Goal: Information Seeking & Learning: Check status

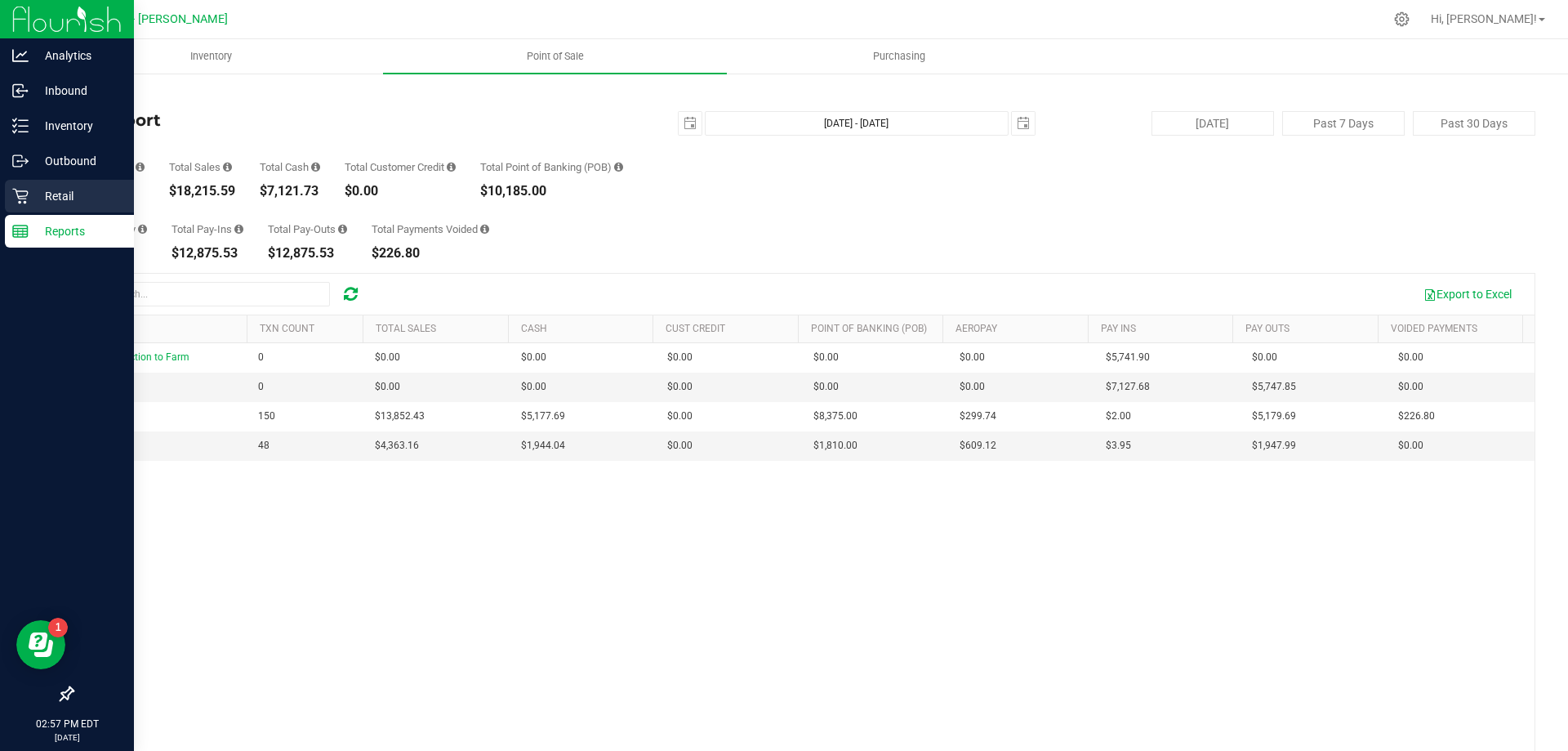
click at [26, 205] on div "Retail" at bounding box center [69, 196] width 129 height 33
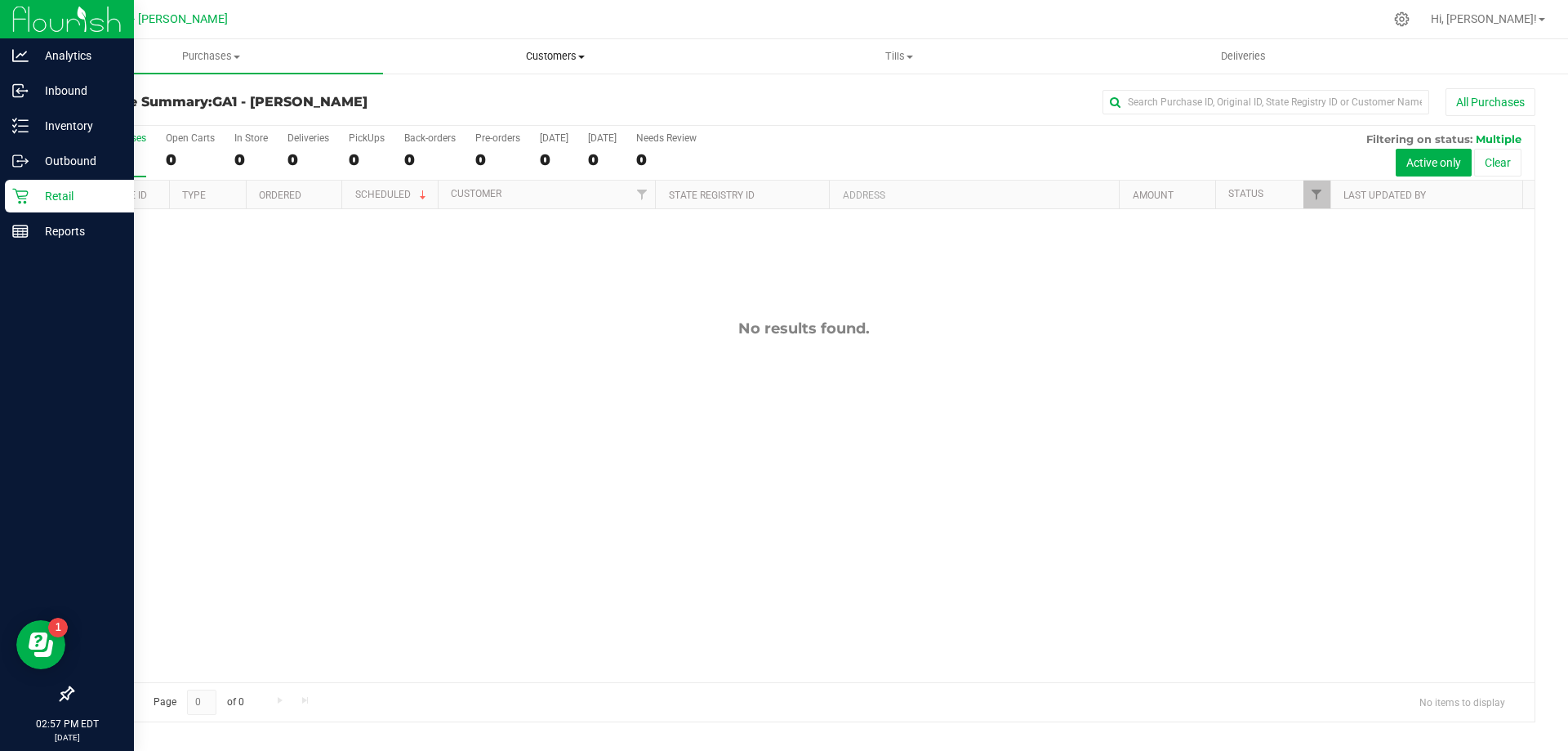
click at [564, 46] on uib-tab-heading "Customers All customers Add a new customer All physicians" at bounding box center [555, 56] width 342 height 33
click at [493, 101] on span "All customers" at bounding box center [442, 99] width 117 height 14
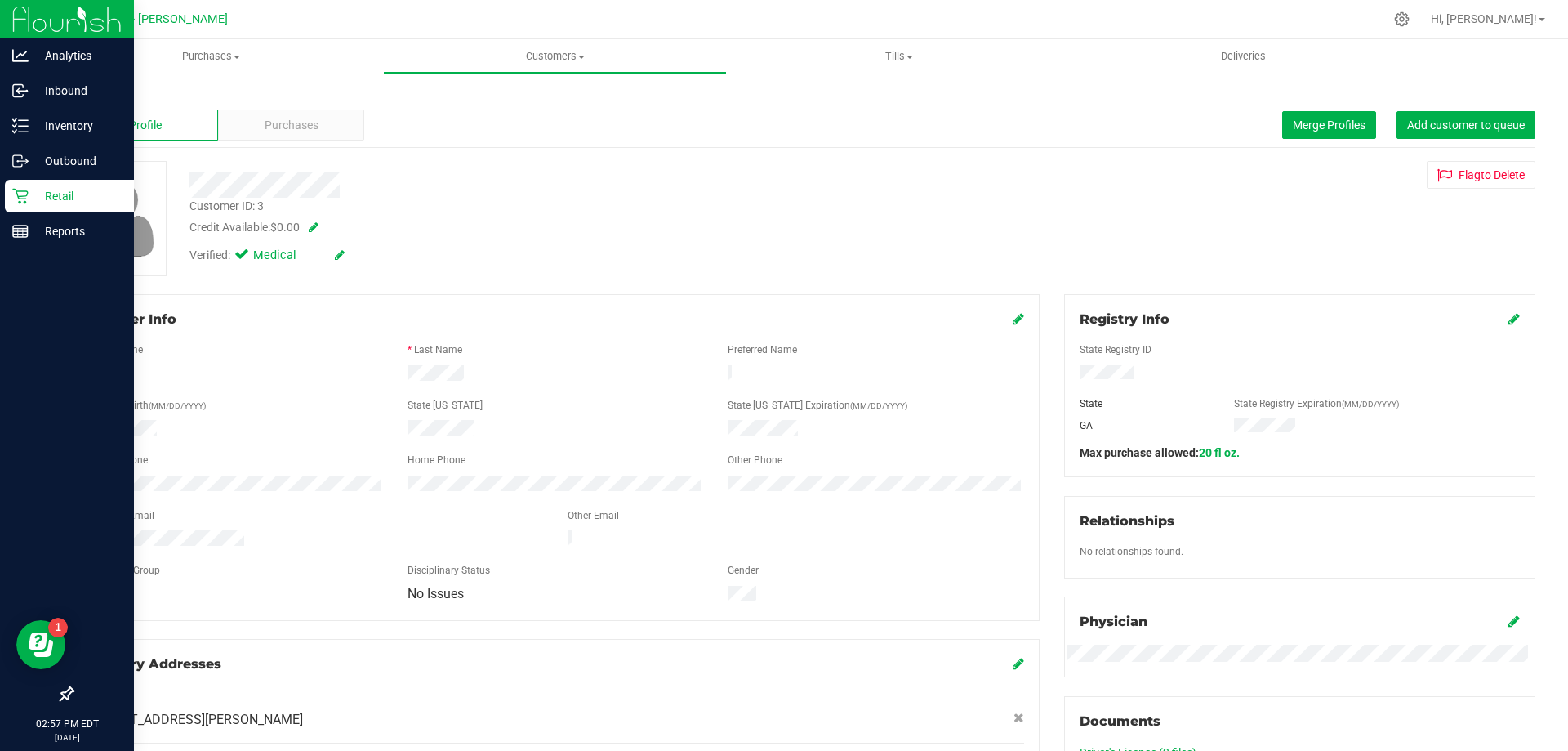
click at [736, 185] on div at bounding box center [549, 185] width 744 height 25
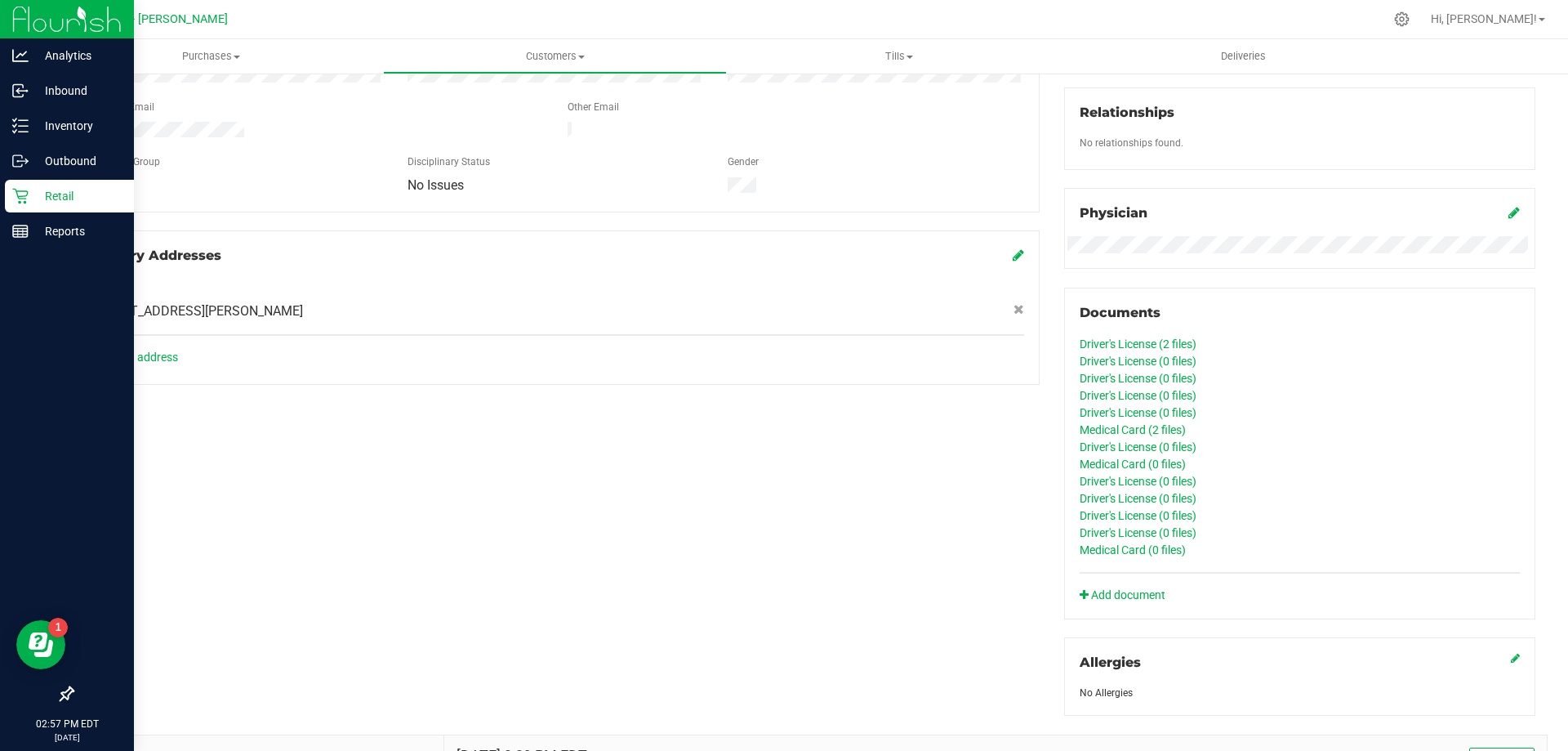
scroll to position [572, 0]
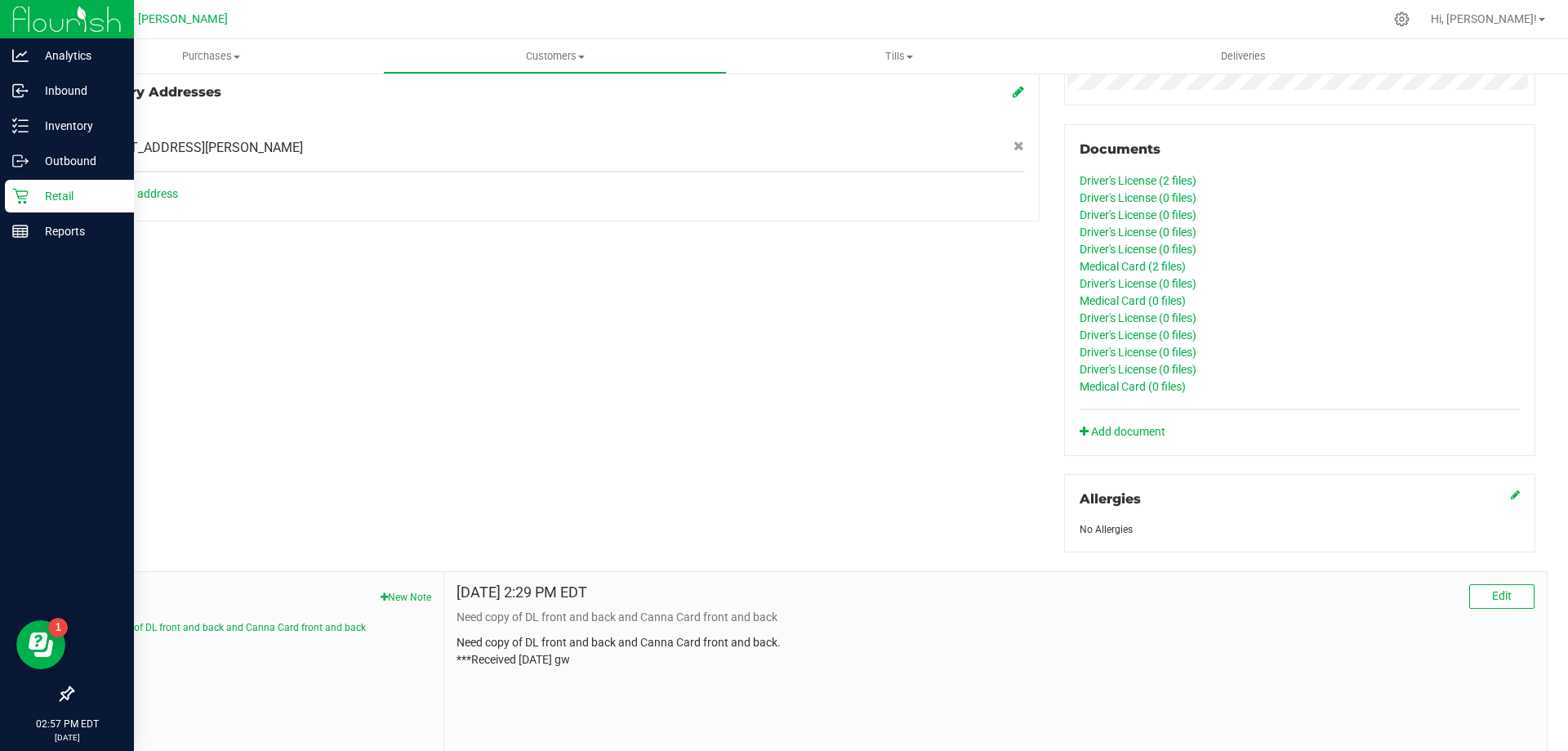
click at [1132, 182] on link "Driver's License (2 files)" at bounding box center [1138, 181] width 117 height 13
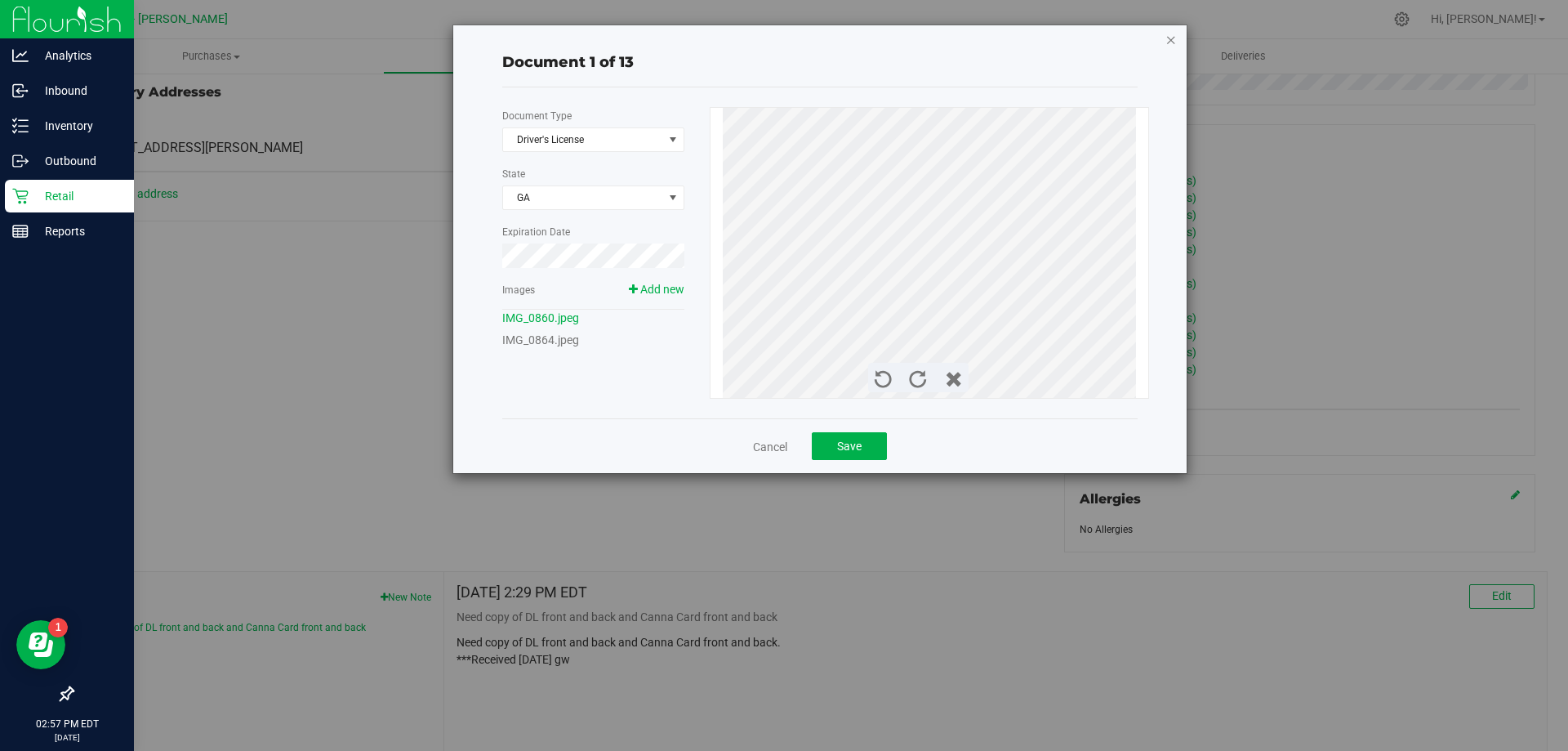
click at [1172, 38] on icon "button" at bounding box center [1170, 39] width 12 height 20
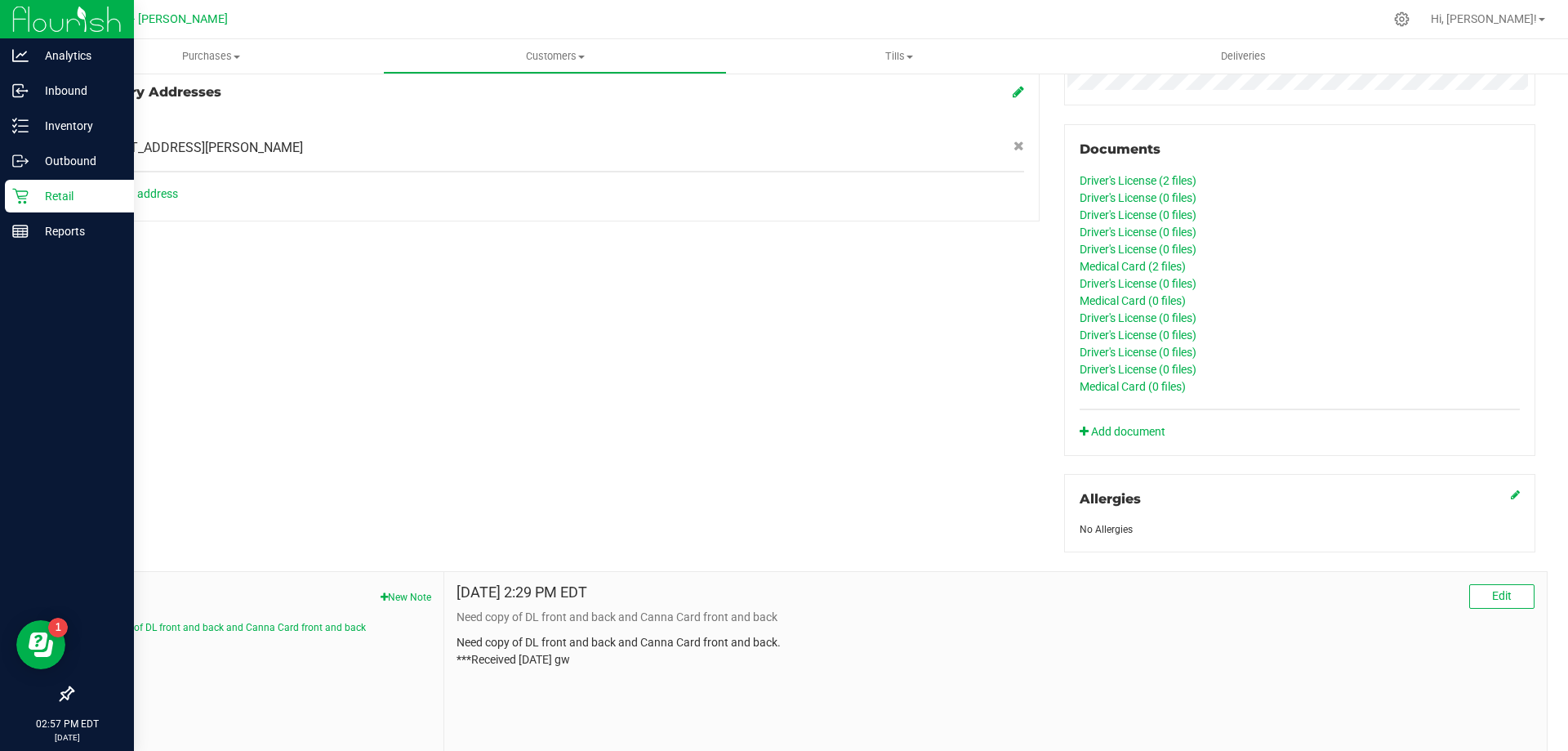
click at [1140, 265] on link "Medical Card (2 files)" at bounding box center [1132, 266] width 106 height 13
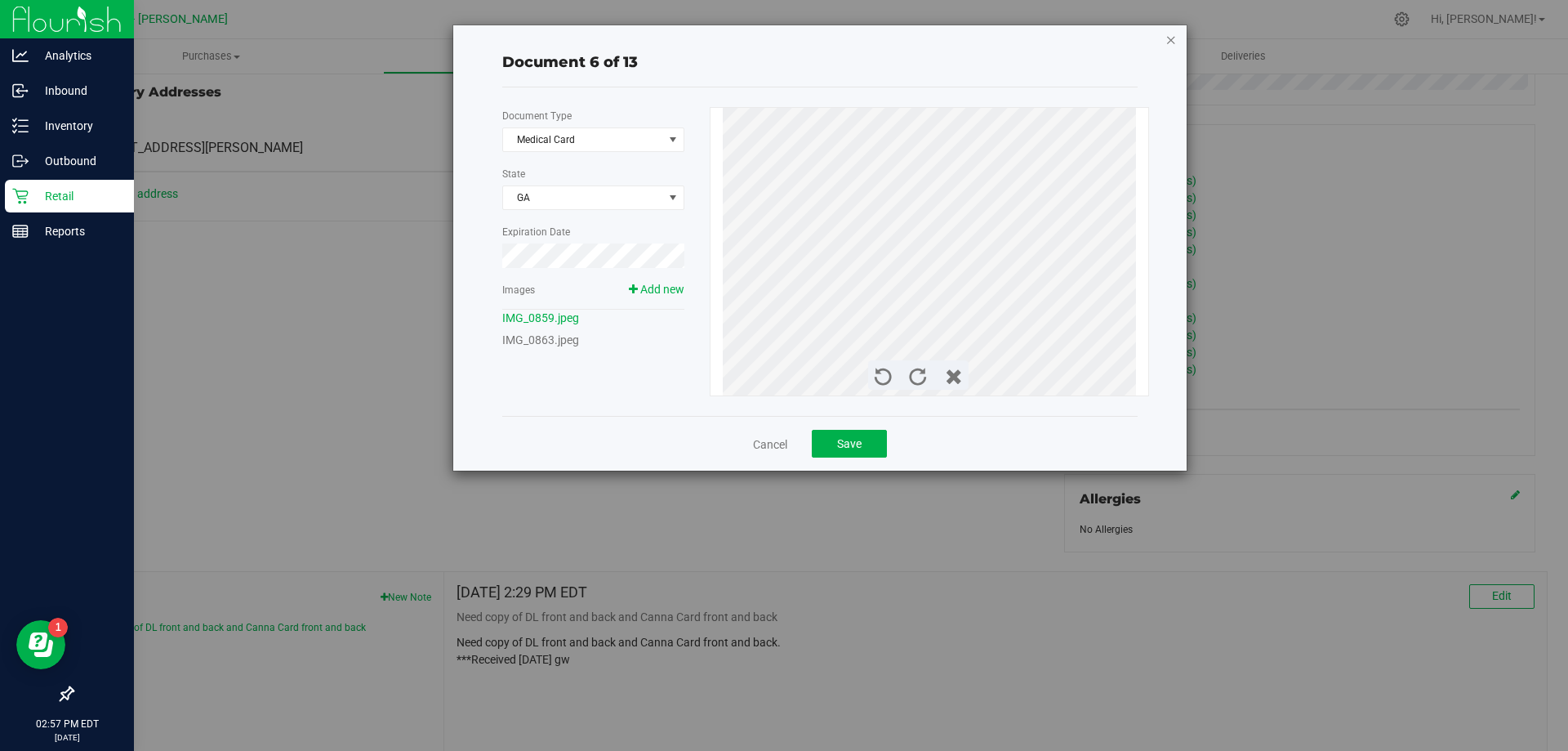
click at [1169, 36] on icon "button" at bounding box center [1170, 39] width 12 height 20
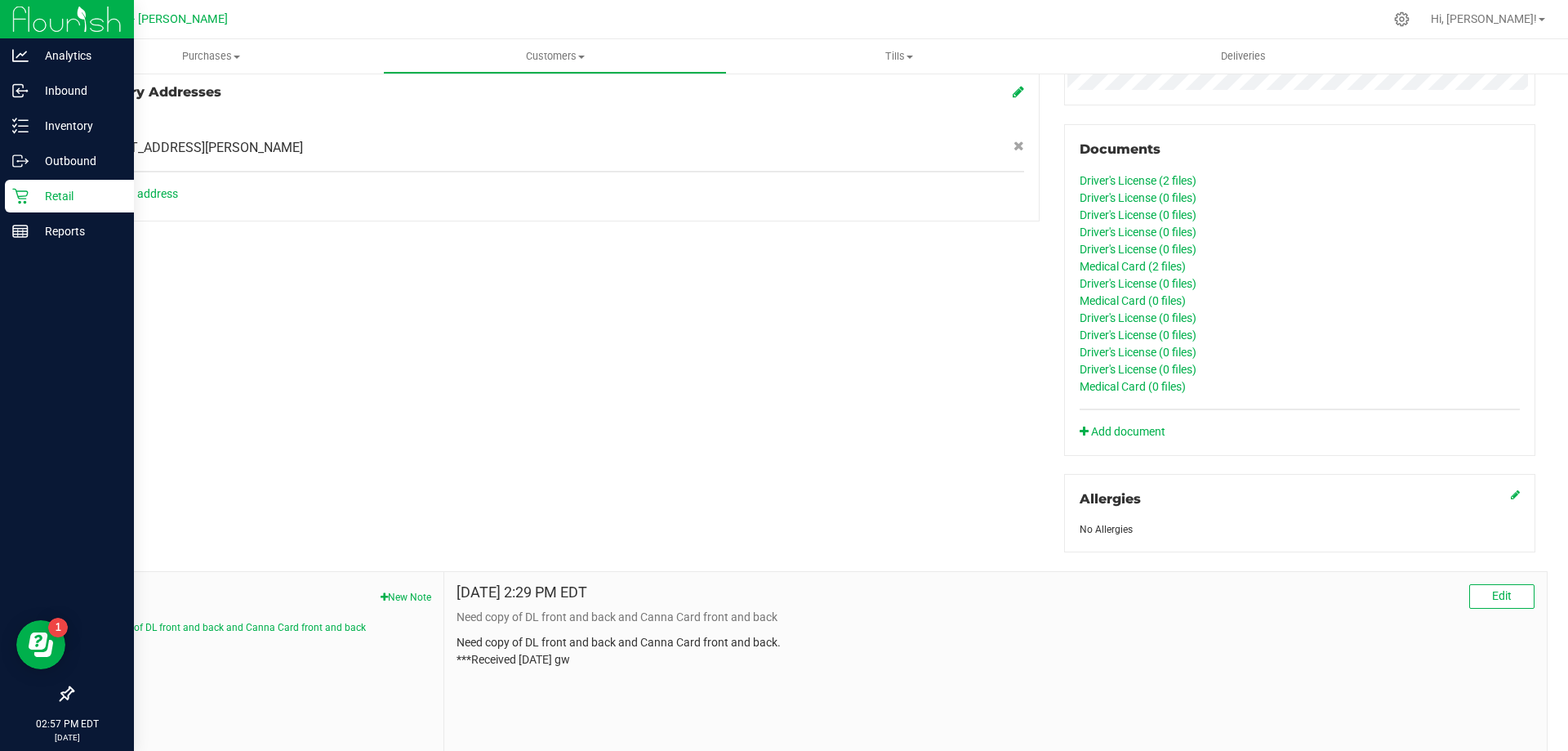
click at [1259, 345] on div "Driver's License (0 files)" at bounding box center [1299, 352] width 440 height 17
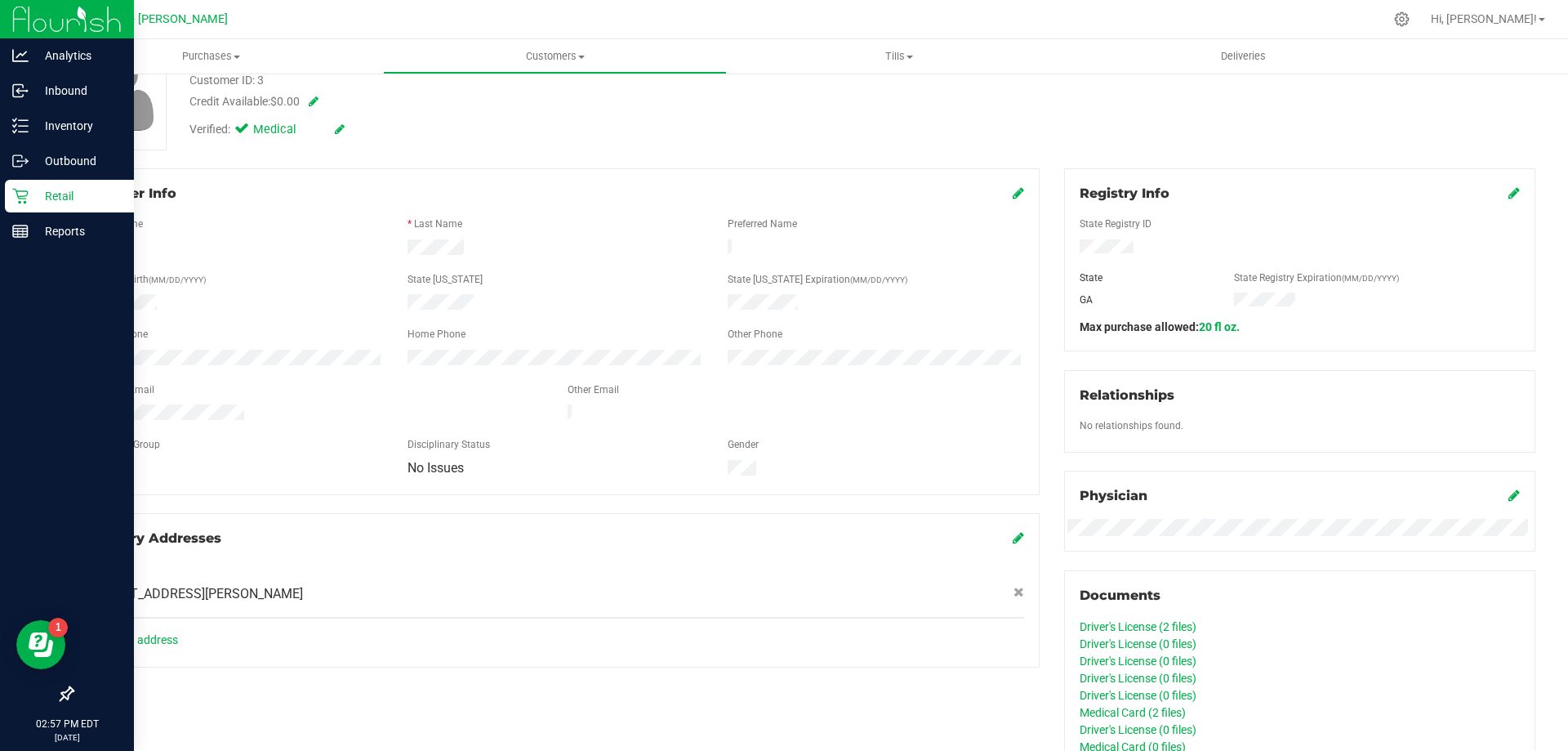
scroll to position [0, 0]
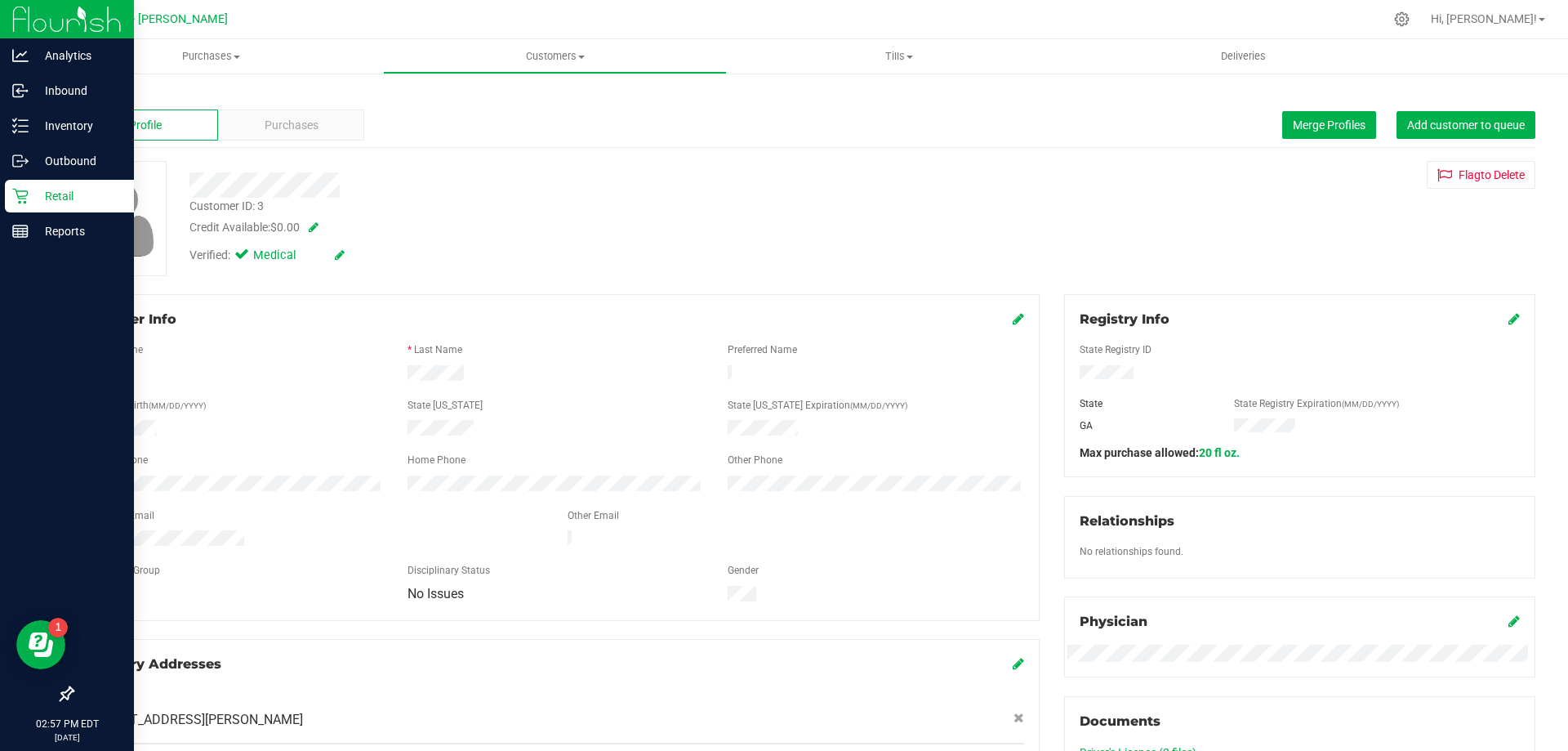
click at [743, 245] on div "Verified: Medical" at bounding box center [549, 254] width 744 height 36
click at [94, 89] on div "Back" at bounding box center [804, 95] width 1464 height 15
click at [90, 94] on link "Back" at bounding box center [85, 95] width 28 height 12
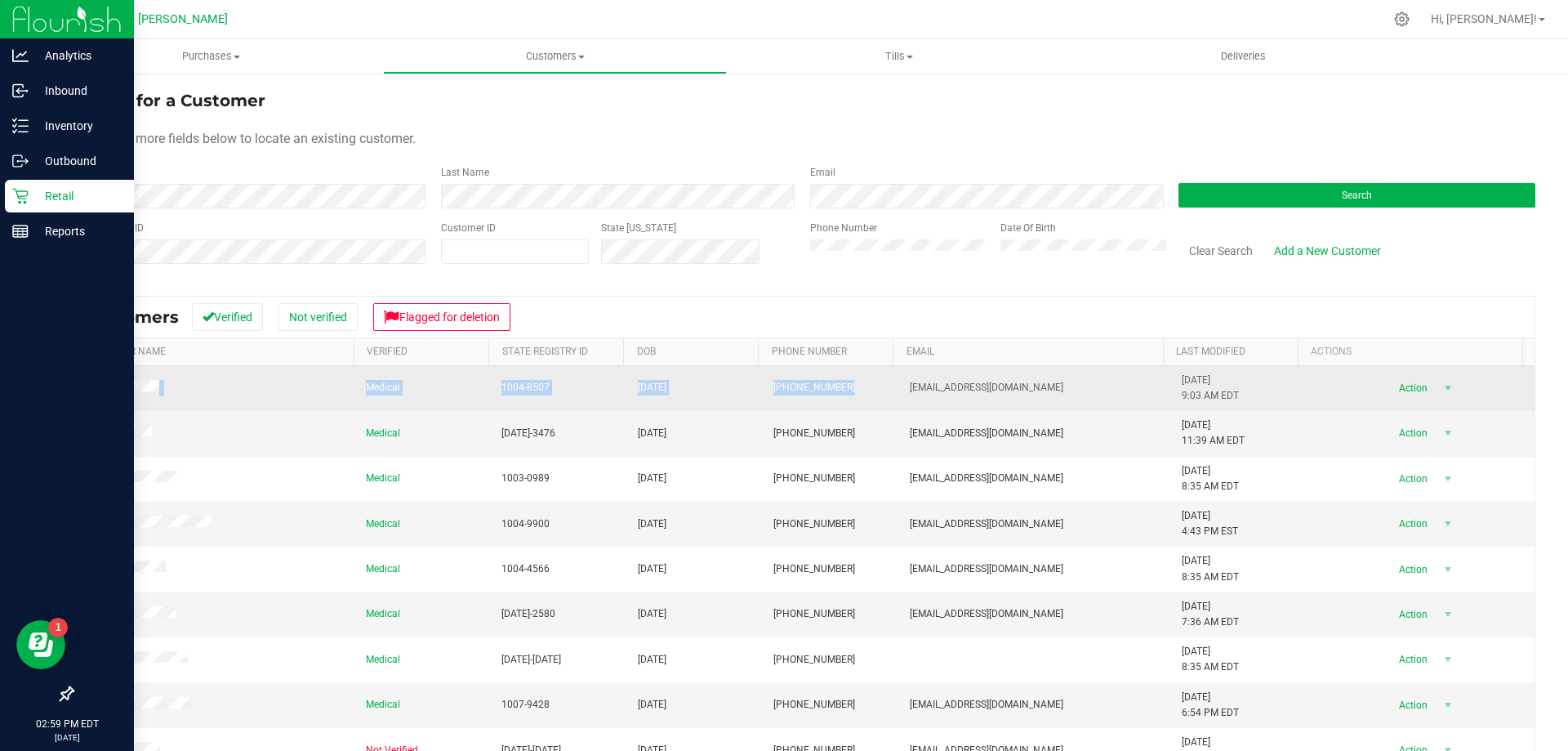
drag, startPoint x: 76, startPoint y: 387, endPoint x: 834, endPoint y: 392, distance: 758.0
click at [834, 392] on tr "Medical 1004-8507 12/16/1980 (817) 714-3048 BRYCE132007@gmail.com 7/4/2025 9:03…" at bounding box center [804, 388] width 1462 height 45
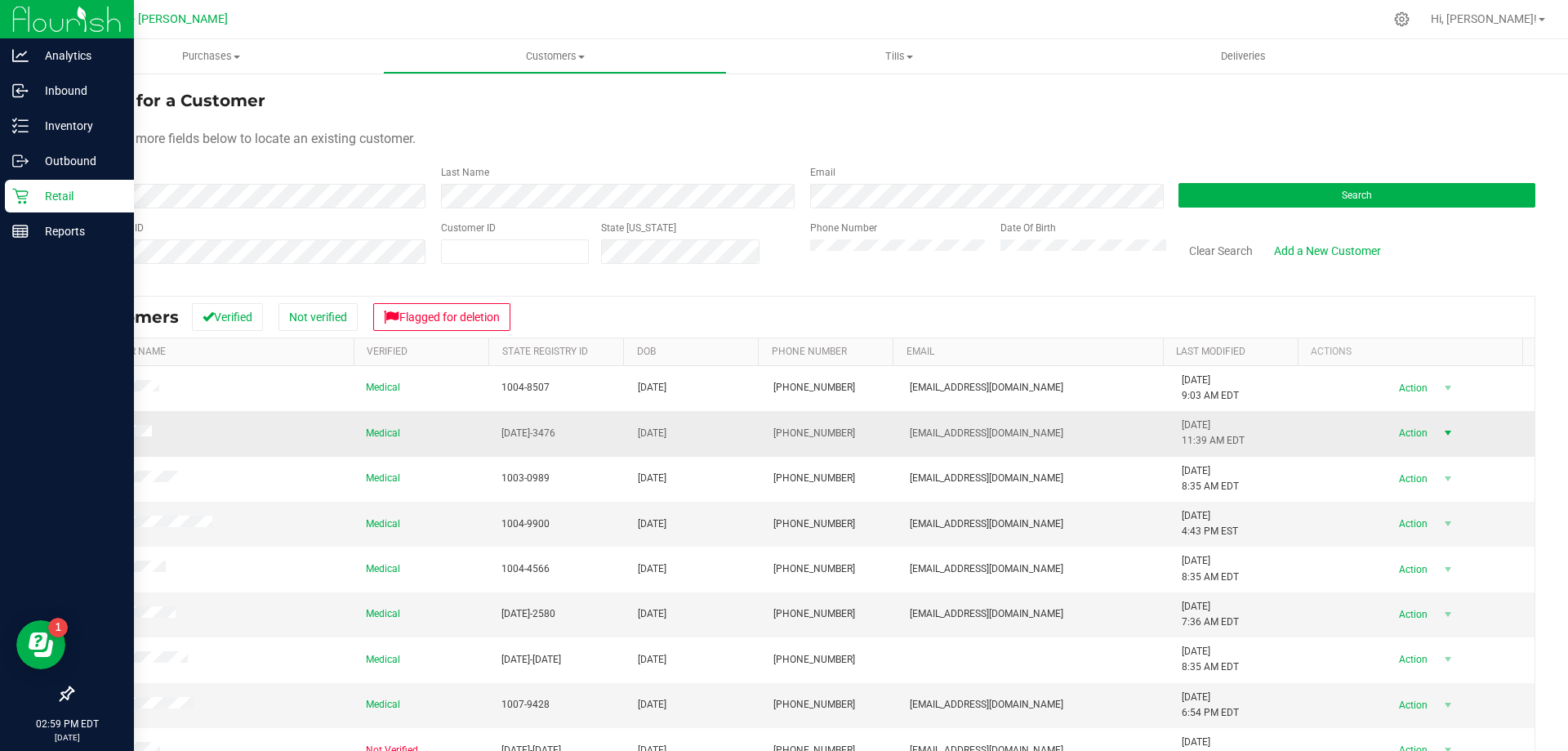
click at [1437, 435] on span "select" at bounding box center [1447, 433] width 20 height 23
click at [1401, 528] on li "View profile" at bounding box center [1419, 530] width 111 height 25
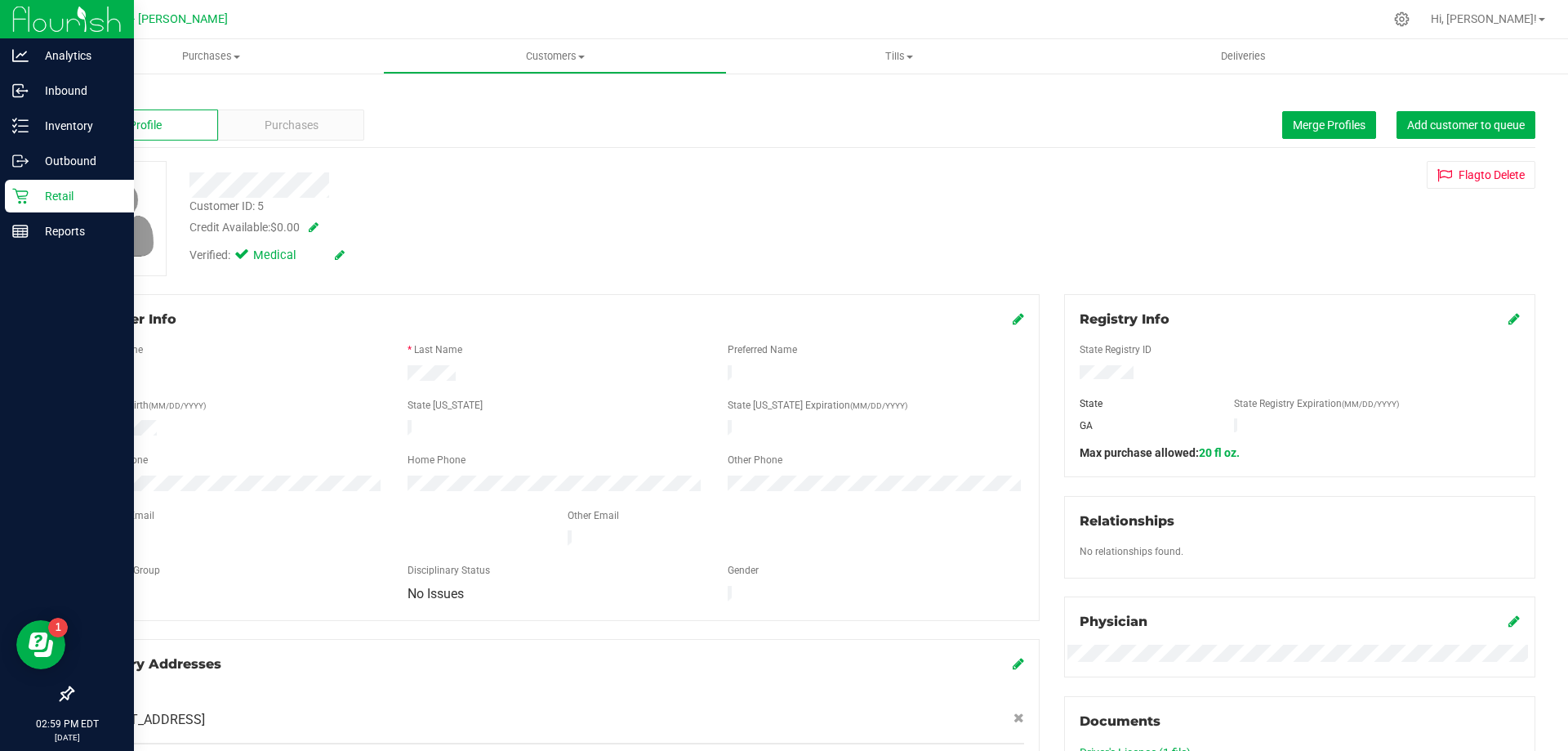
click at [776, 212] on div "Customer ID: 5 Credit Available: $0.00" at bounding box center [549, 216] width 744 height 38
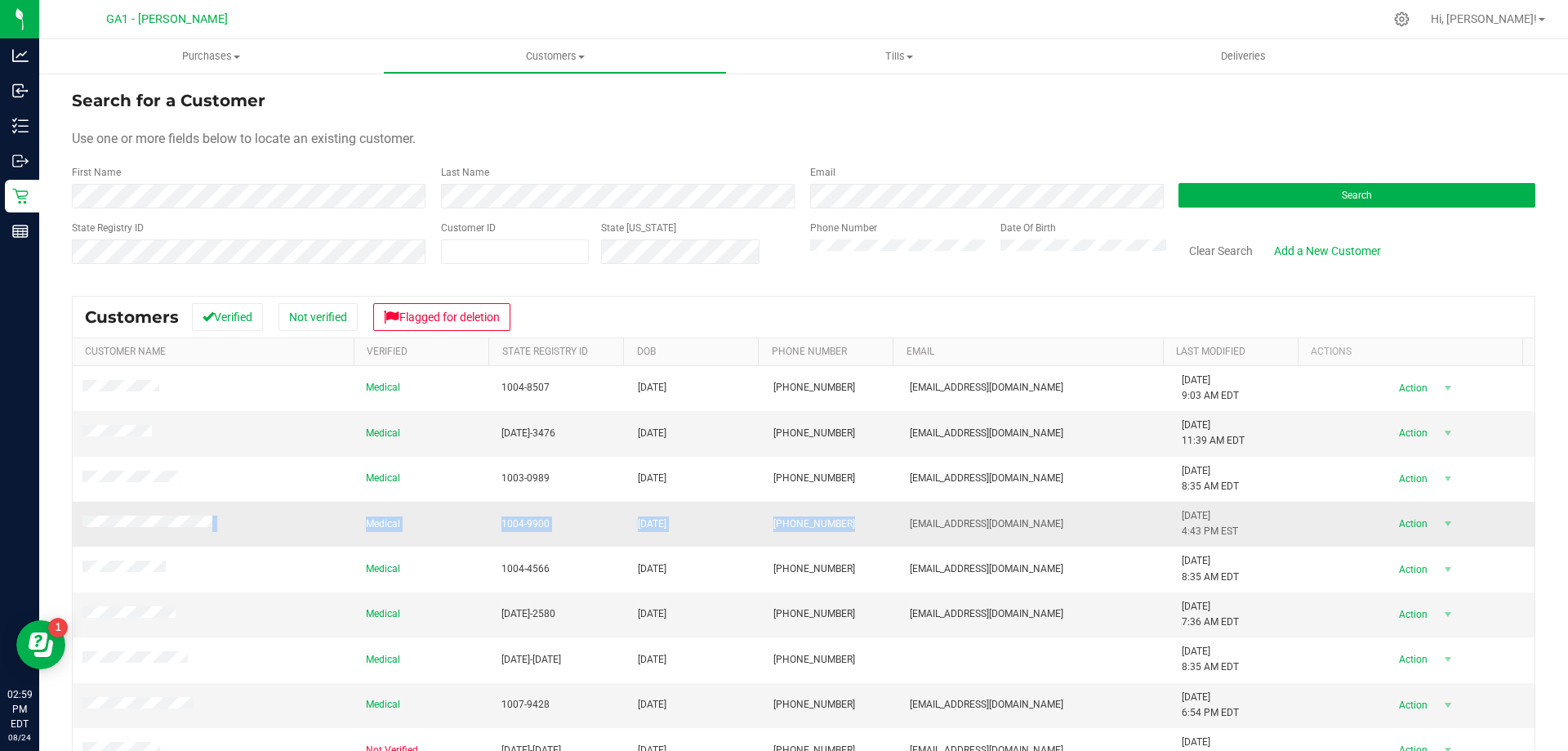
drag, startPoint x: 74, startPoint y: 524, endPoint x: 831, endPoint y: 506, distance: 757.2
click at [831, 506] on tr "Medical 1004-9900 01/16/1991 (912) 755-4851 KENY201191@GMAIL.COM 12/19/2024 4:4…" at bounding box center [804, 524] width 1462 height 45
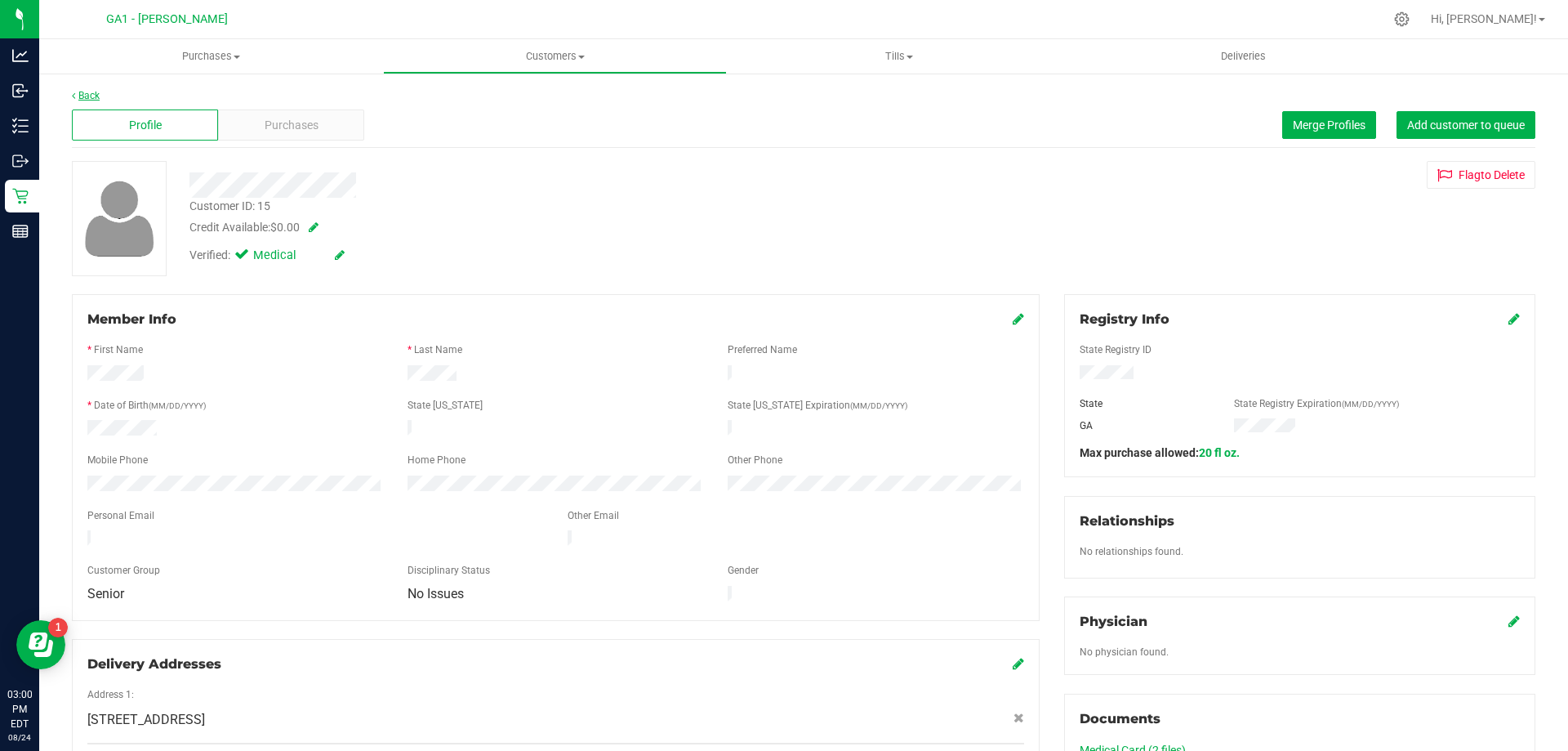
click at [76, 93] on link "Back" at bounding box center [85, 95] width 28 height 12
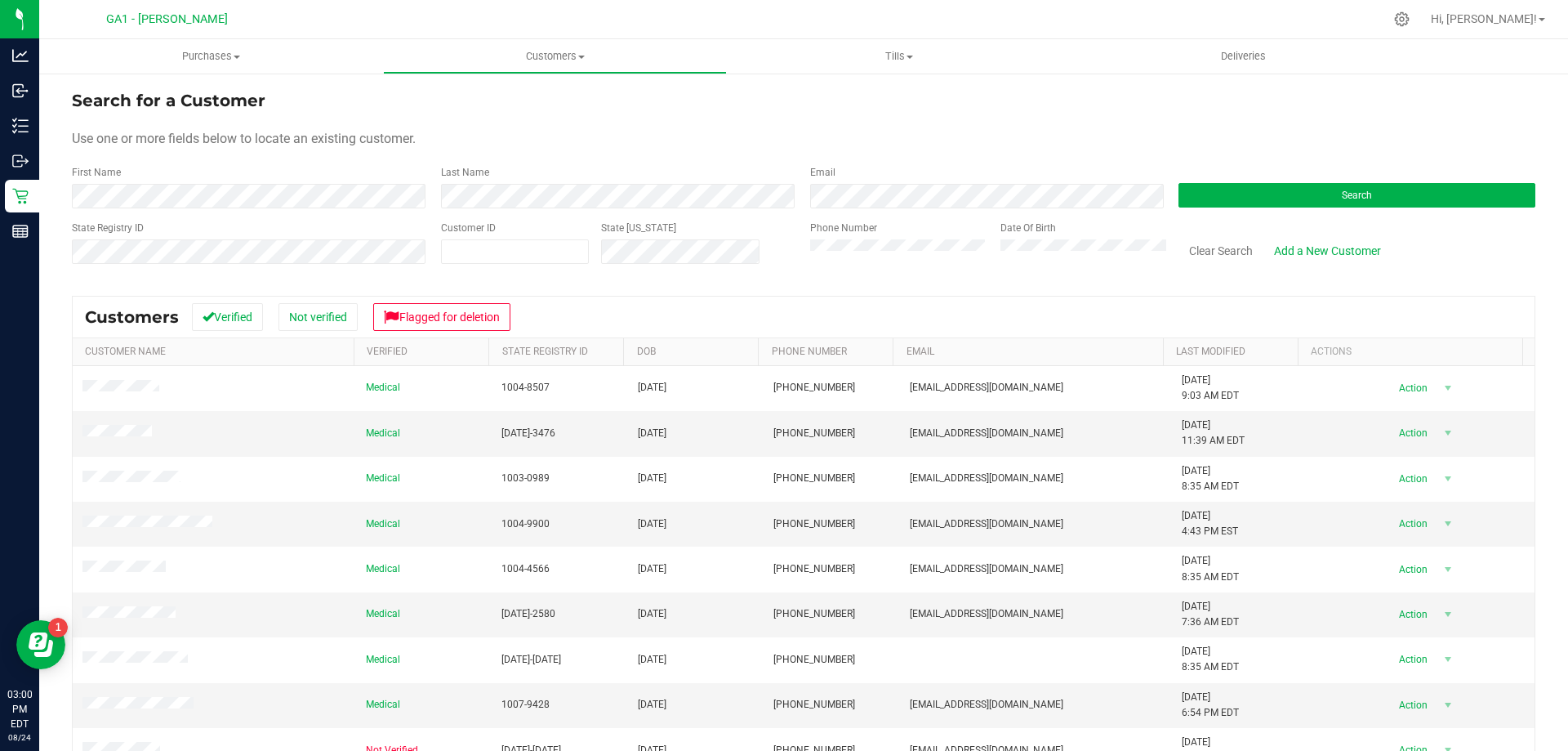
drag, startPoint x: 122, startPoint y: 605, endPoint x: 45, endPoint y: 412, distance: 207.8
click at [45, 412] on div "Search for a Customer Use one or more fields below to locate an existing custom…" at bounding box center [803, 484] width 1529 height 824
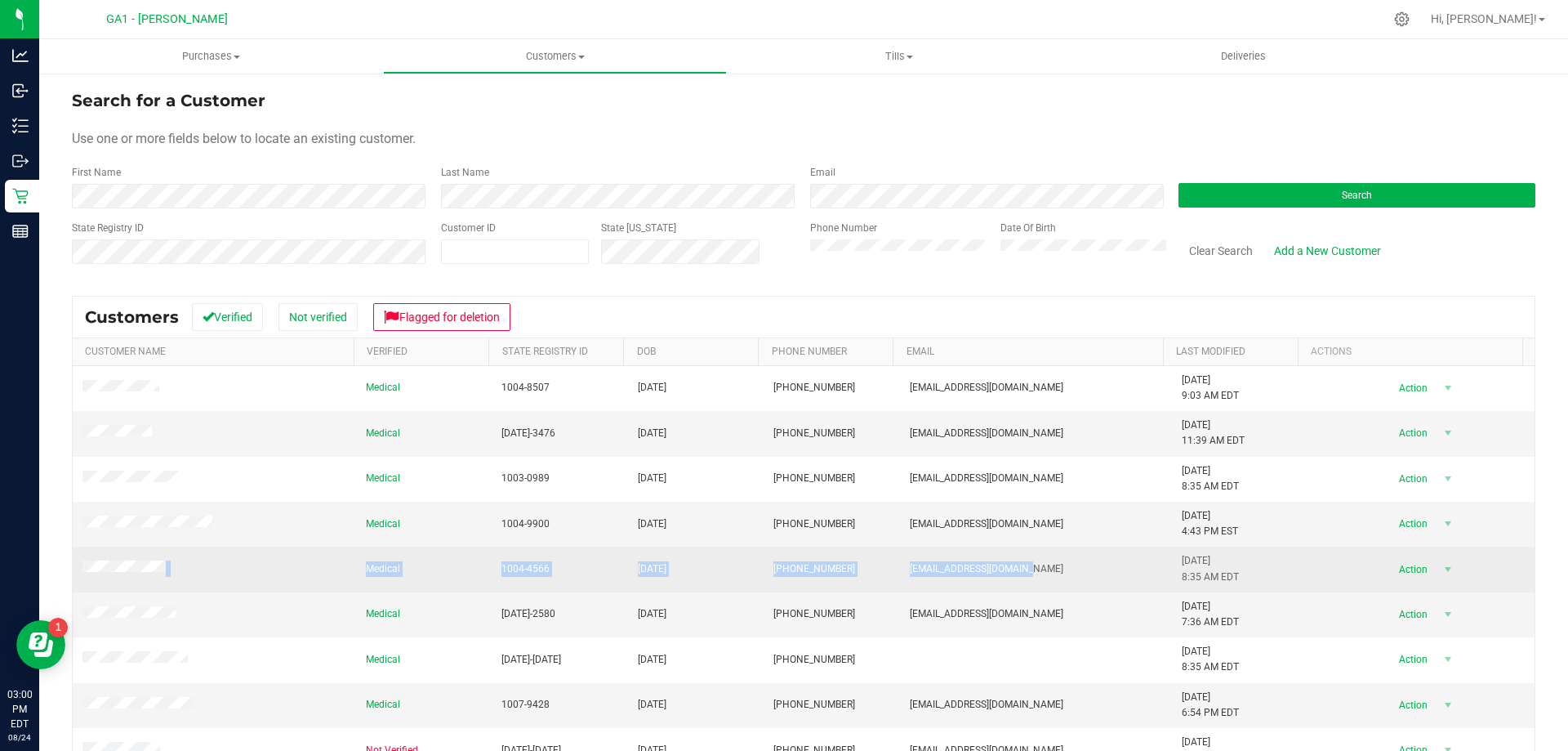
drag, startPoint x: 82, startPoint y: 563, endPoint x: 1080, endPoint y: 561, distance: 998.0
click at [1080, 561] on tr "Medical 1004-4566 06/01/1955 (912) 667-7488 DDARLINGNURSE@YAHOO.COM 8/21/2025 8…" at bounding box center [804, 569] width 1462 height 45
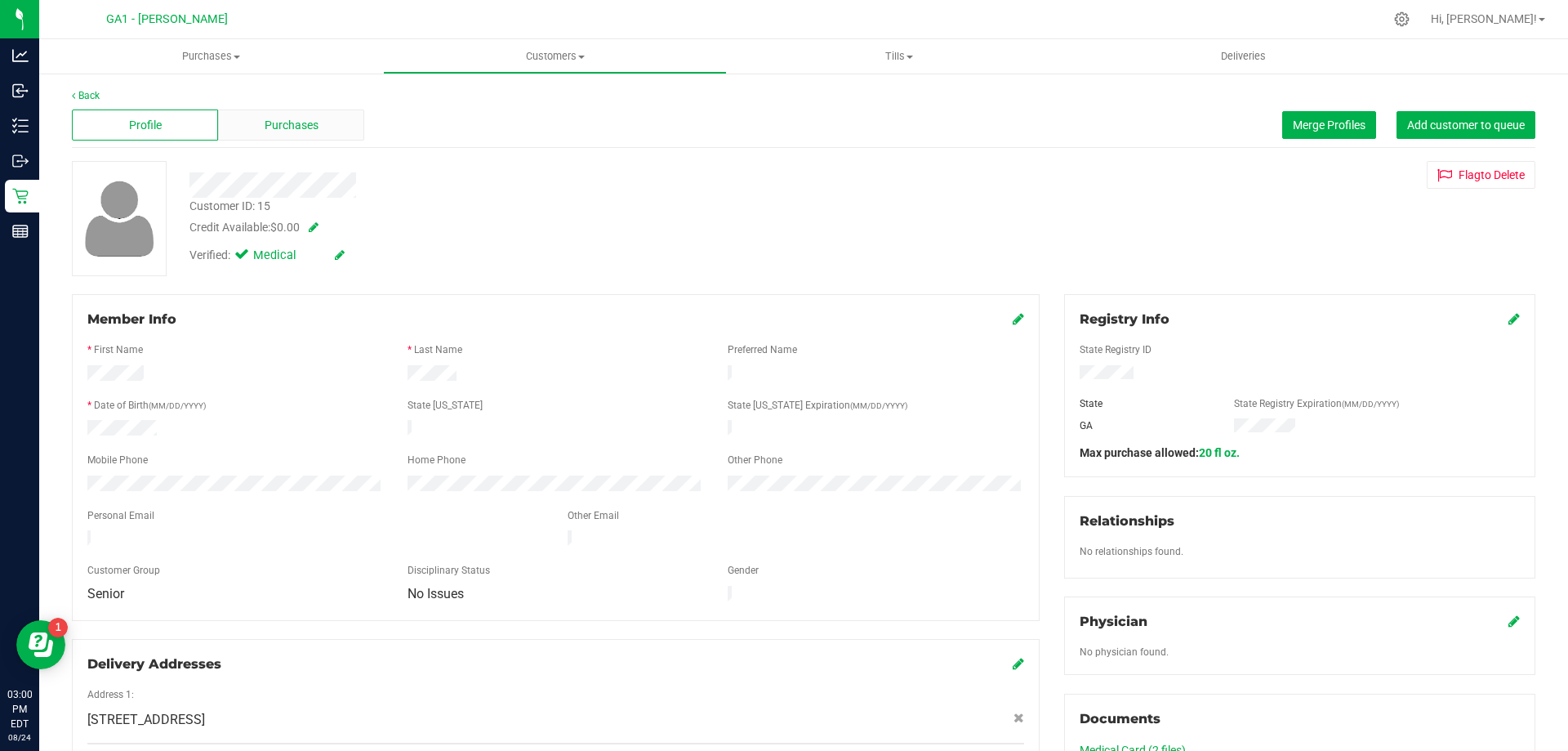
click at [254, 115] on div "Purchases" at bounding box center [291, 125] width 146 height 31
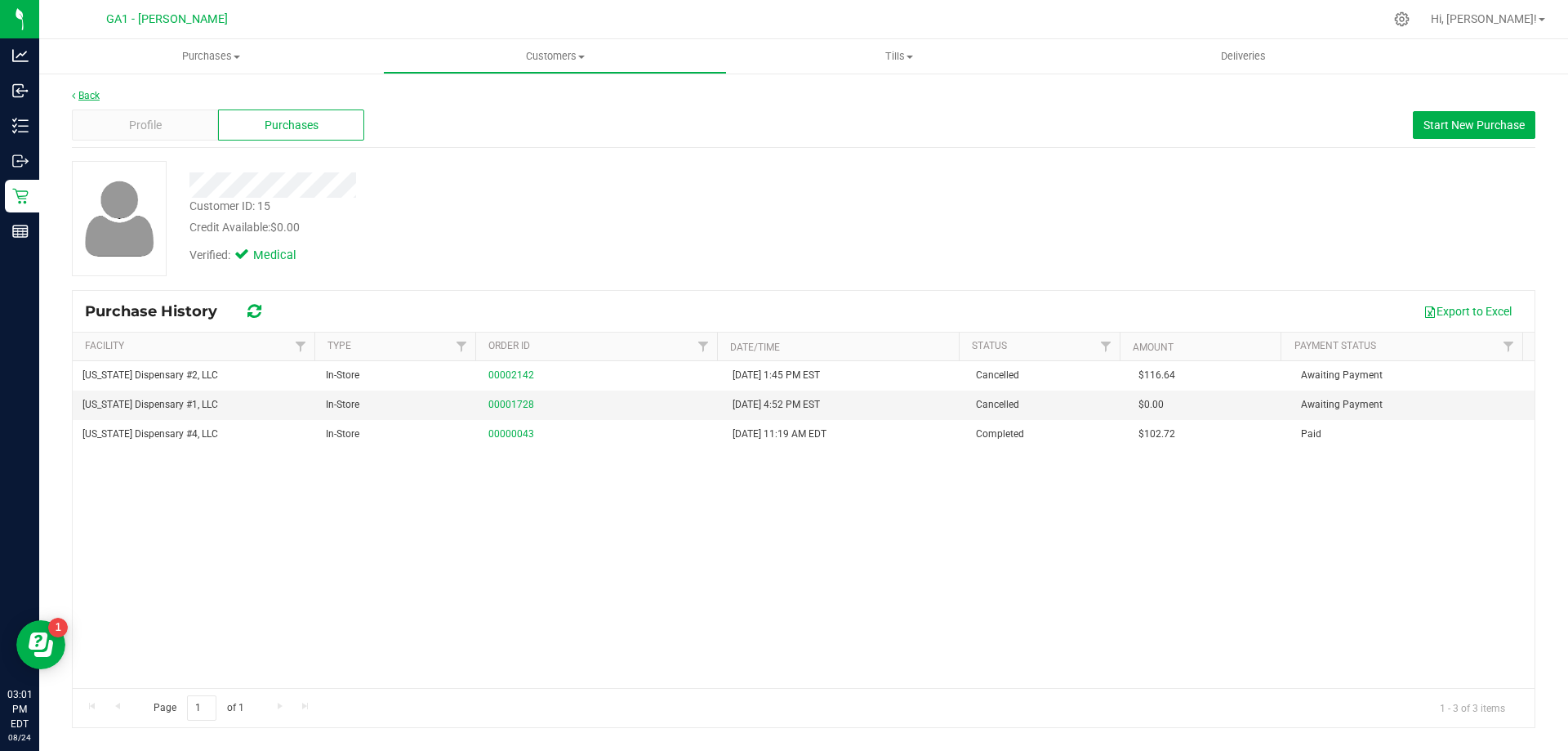
click at [91, 93] on link "Back" at bounding box center [85, 95] width 28 height 12
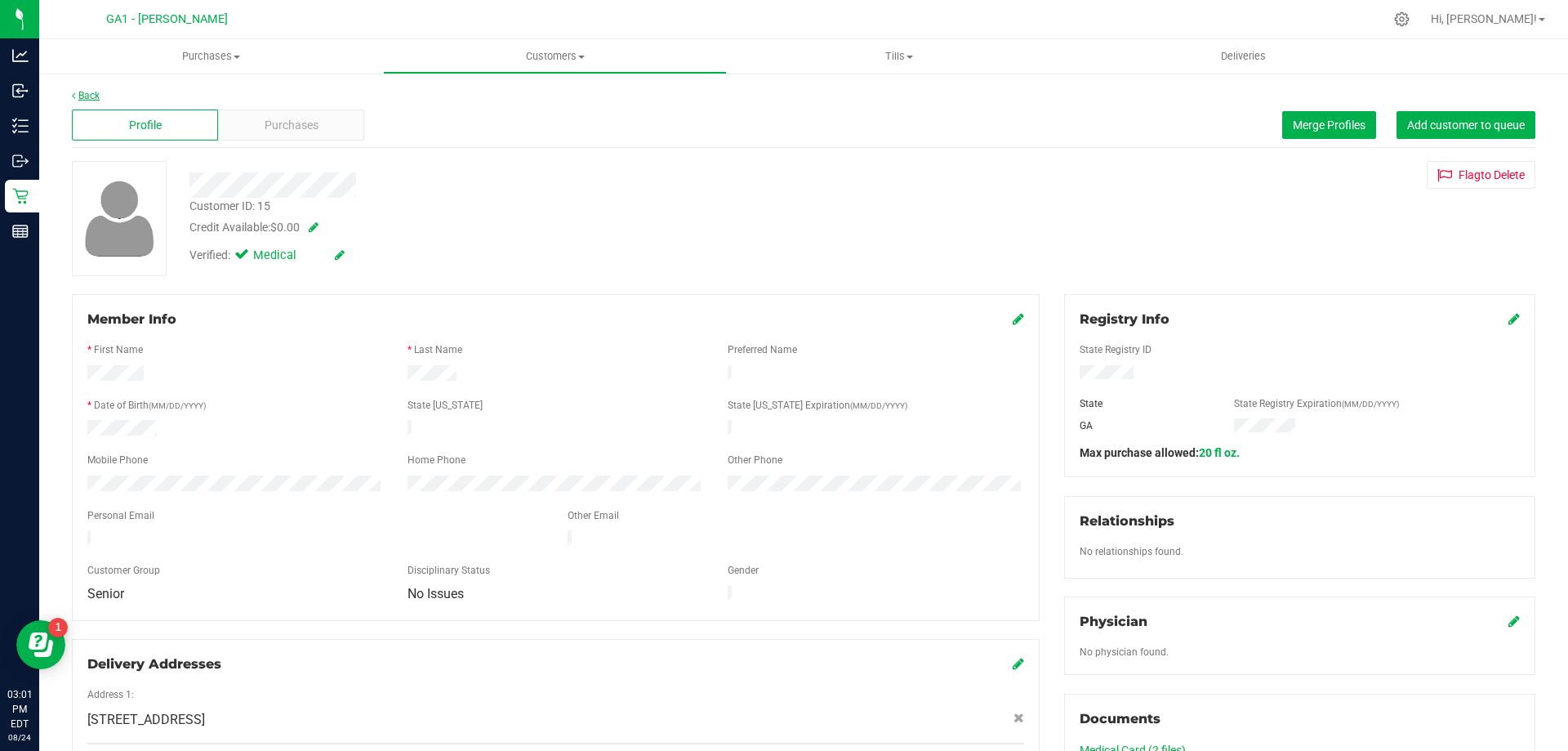
click at [82, 90] on link "Back" at bounding box center [85, 95] width 28 height 12
click at [283, 122] on span "Purchases" at bounding box center [292, 125] width 54 height 17
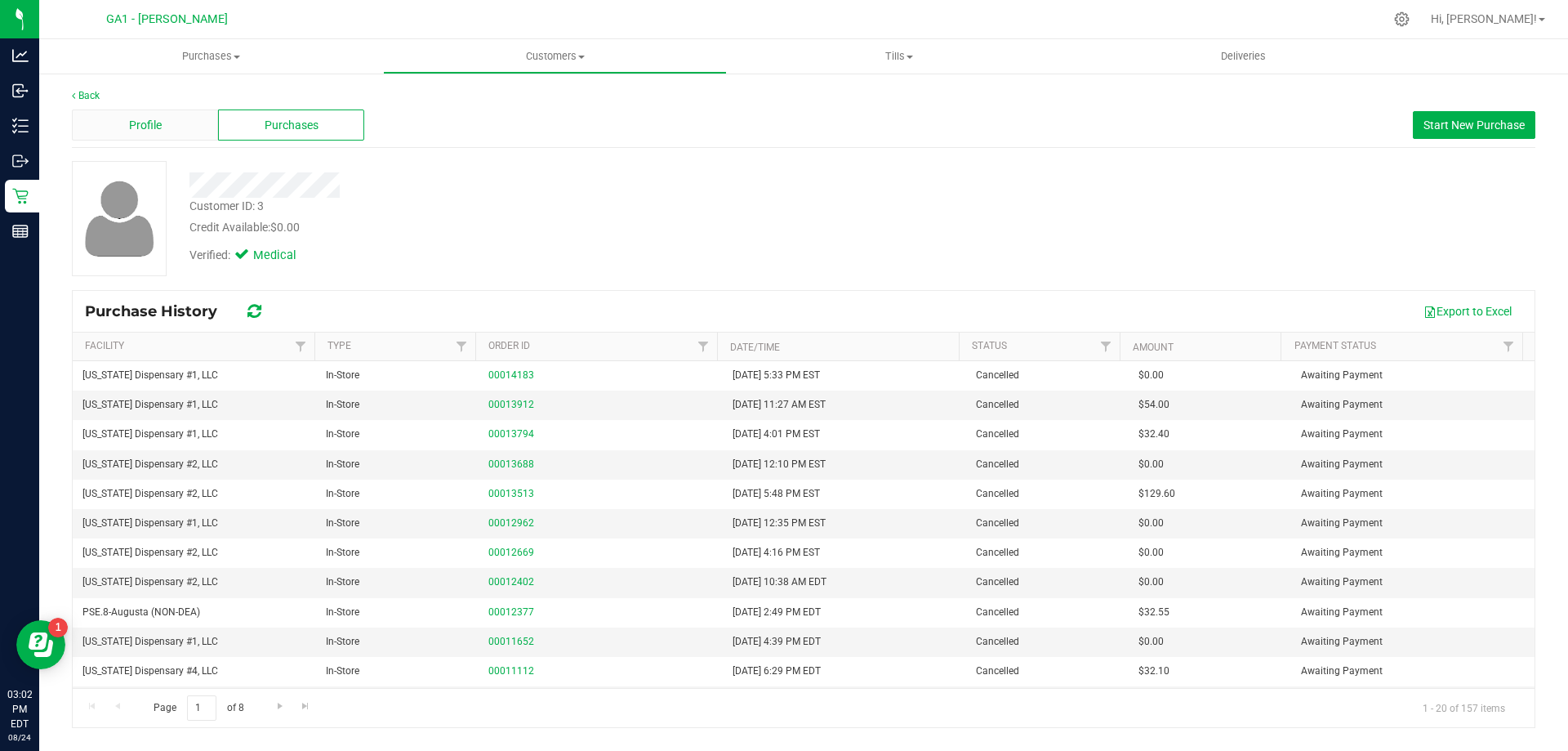
click at [123, 125] on div "Profile" at bounding box center [145, 125] width 146 height 31
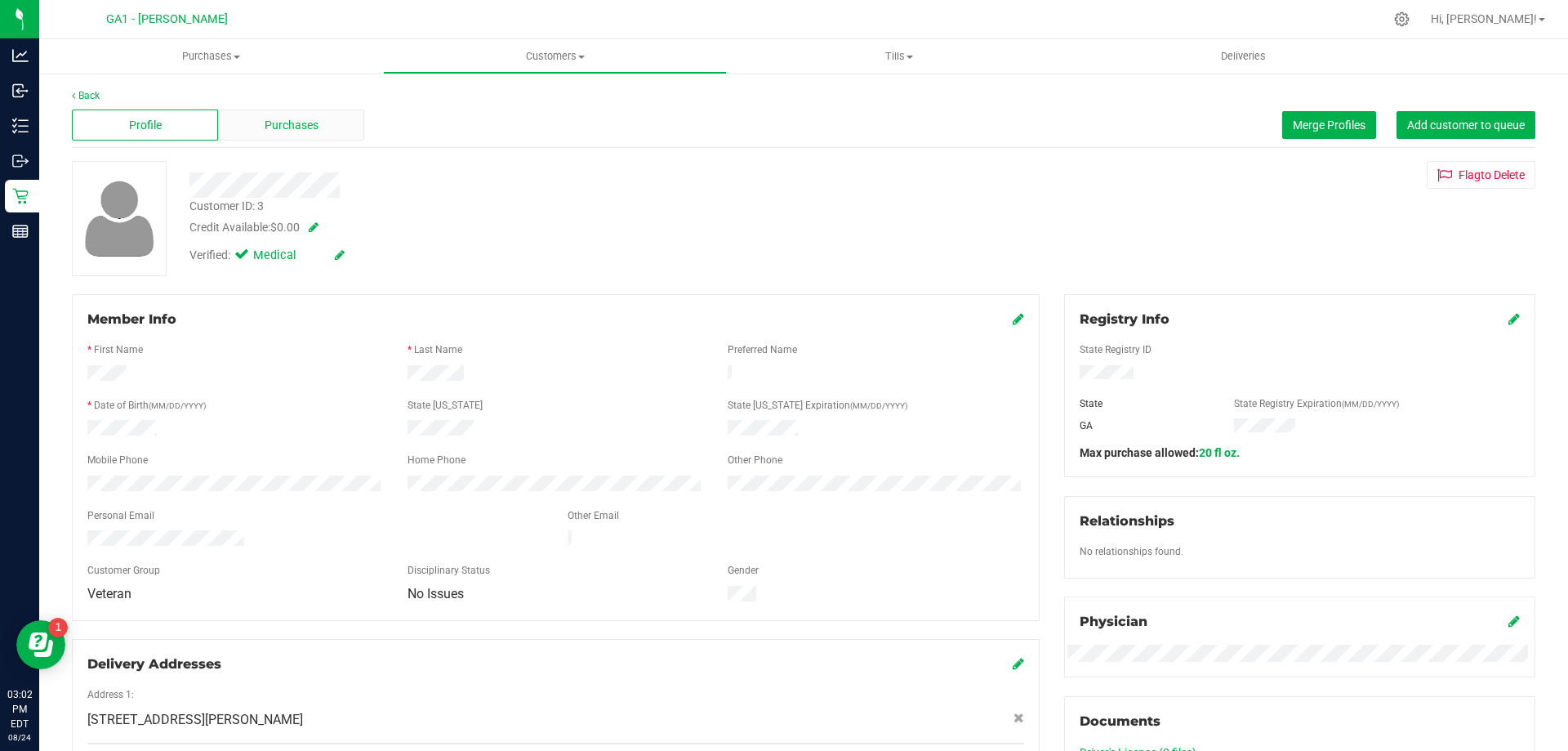
click at [297, 117] on span "Purchases" at bounding box center [292, 125] width 54 height 17
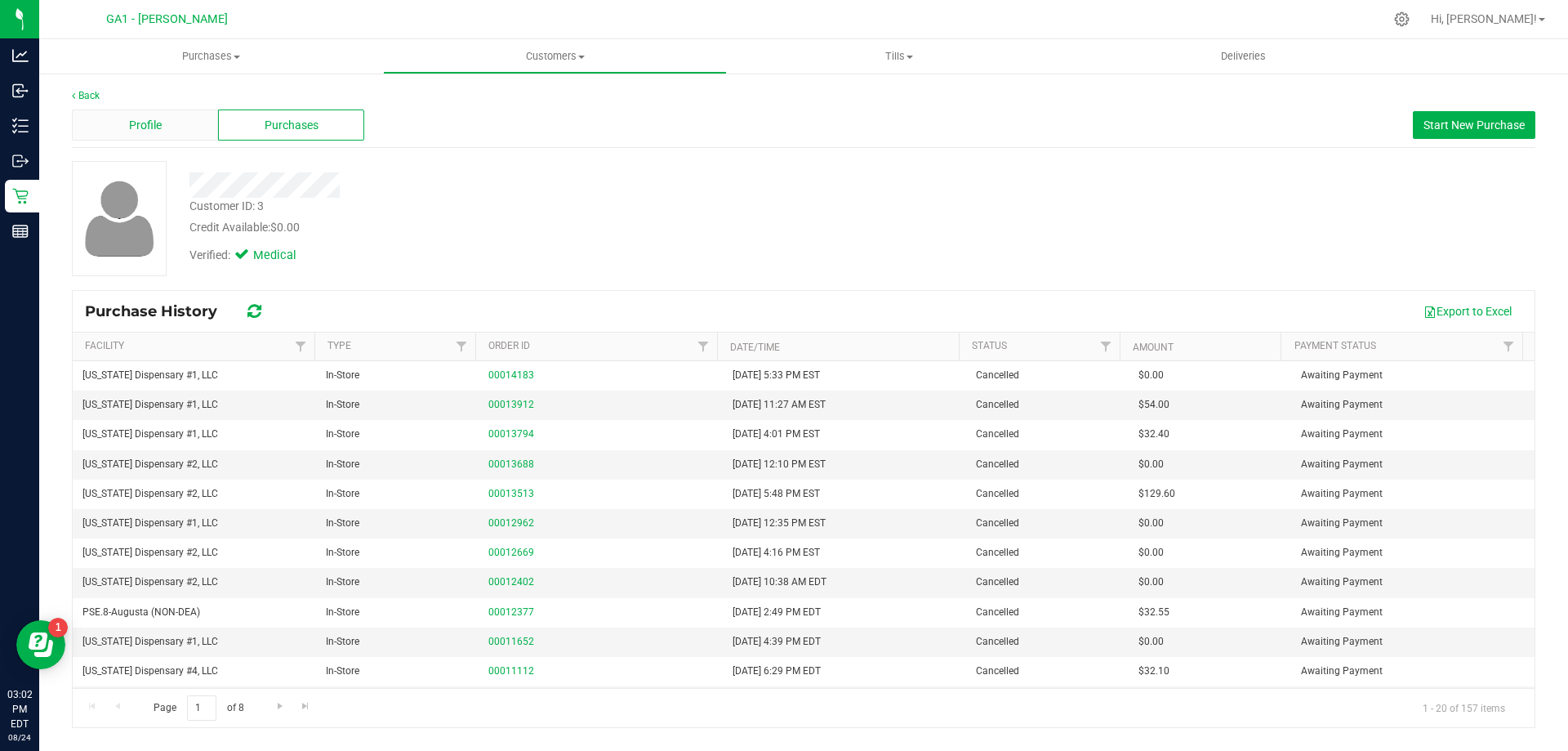
click at [179, 128] on div "Profile" at bounding box center [145, 125] width 146 height 31
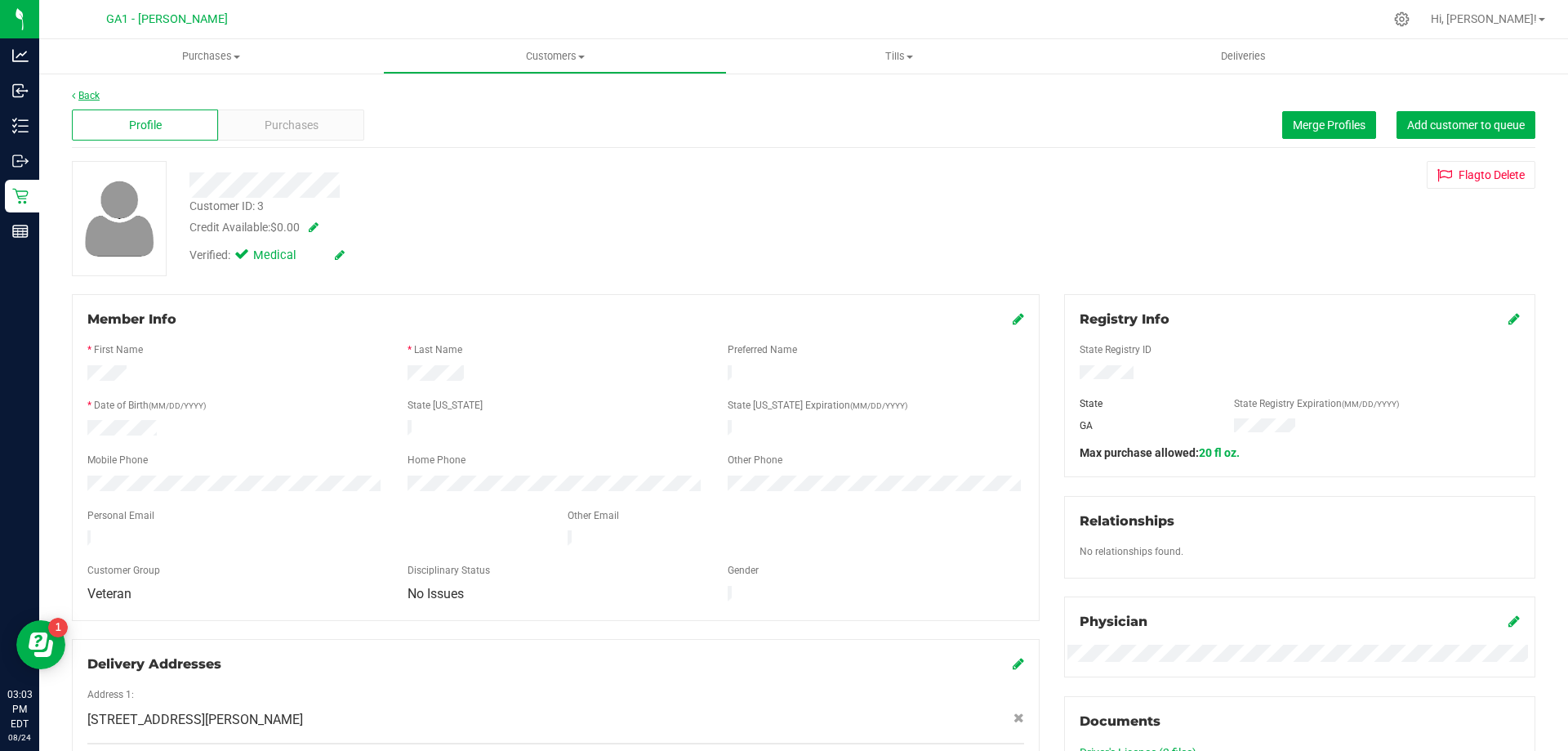
click at [95, 92] on link "Back" at bounding box center [85, 95] width 28 height 12
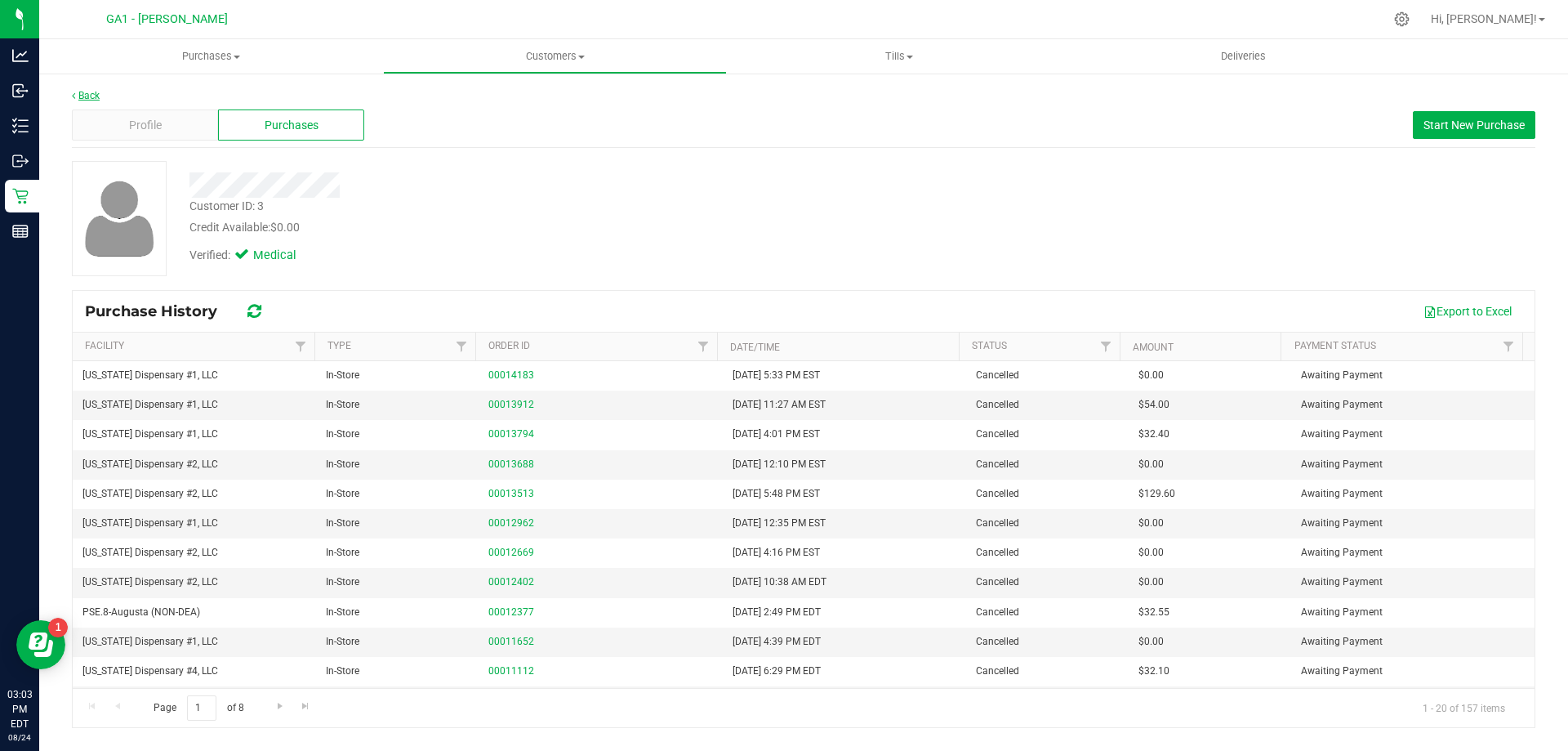
click at [78, 91] on link "Back" at bounding box center [85, 95] width 28 height 12
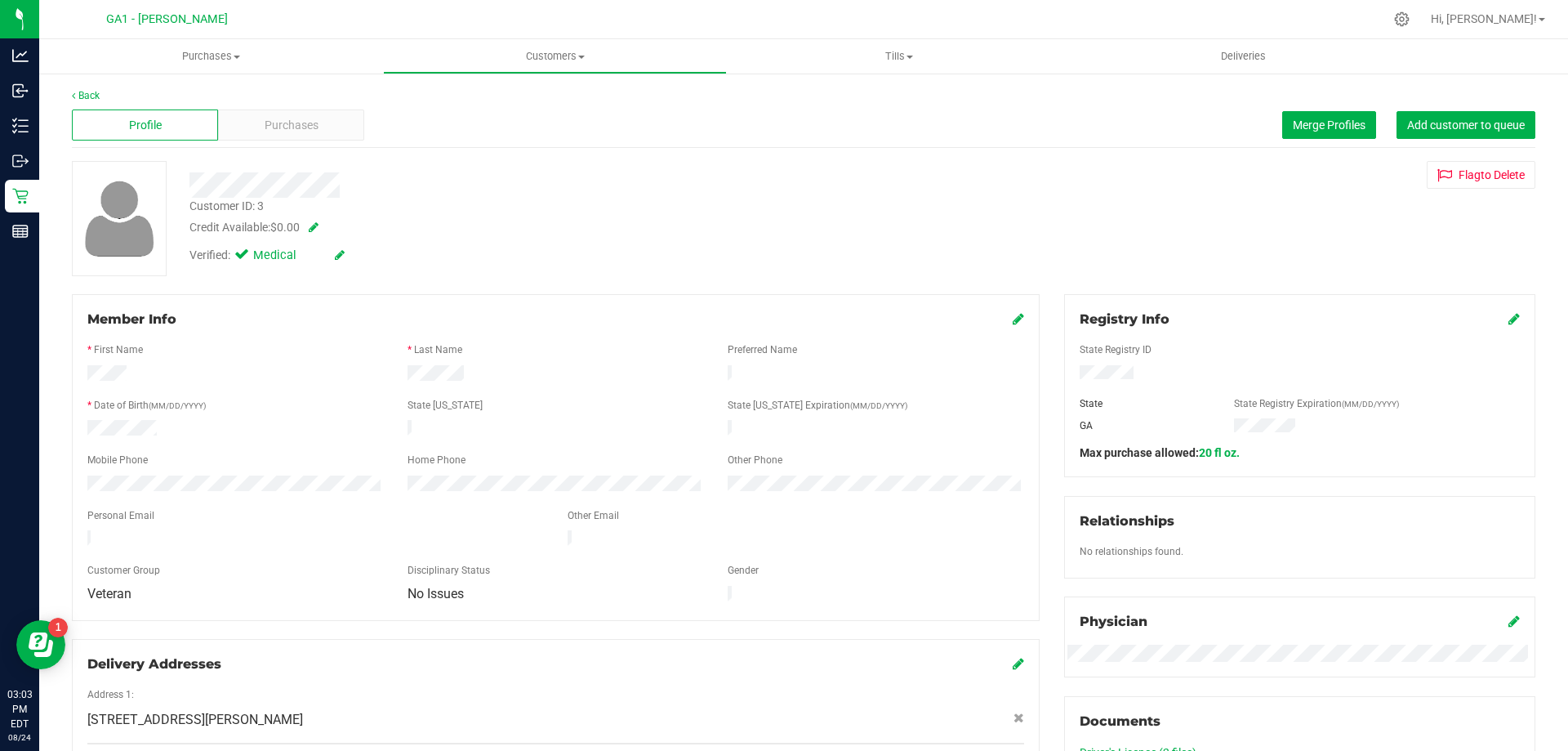
click at [76, 89] on div "Back" at bounding box center [804, 95] width 1464 height 15
click at [85, 96] on link "Back" at bounding box center [85, 95] width 28 height 12
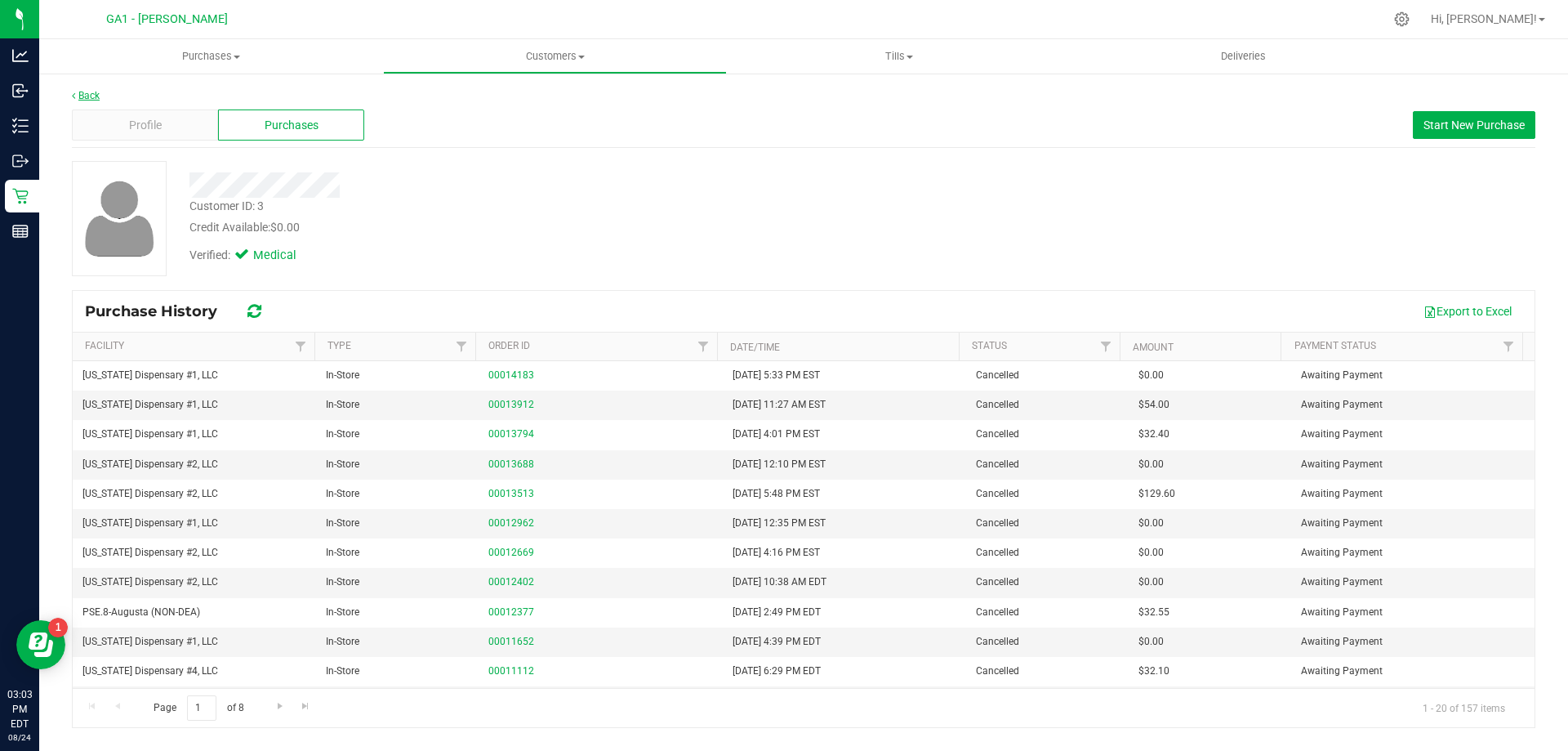
click at [81, 98] on link "Back" at bounding box center [85, 95] width 28 height 12
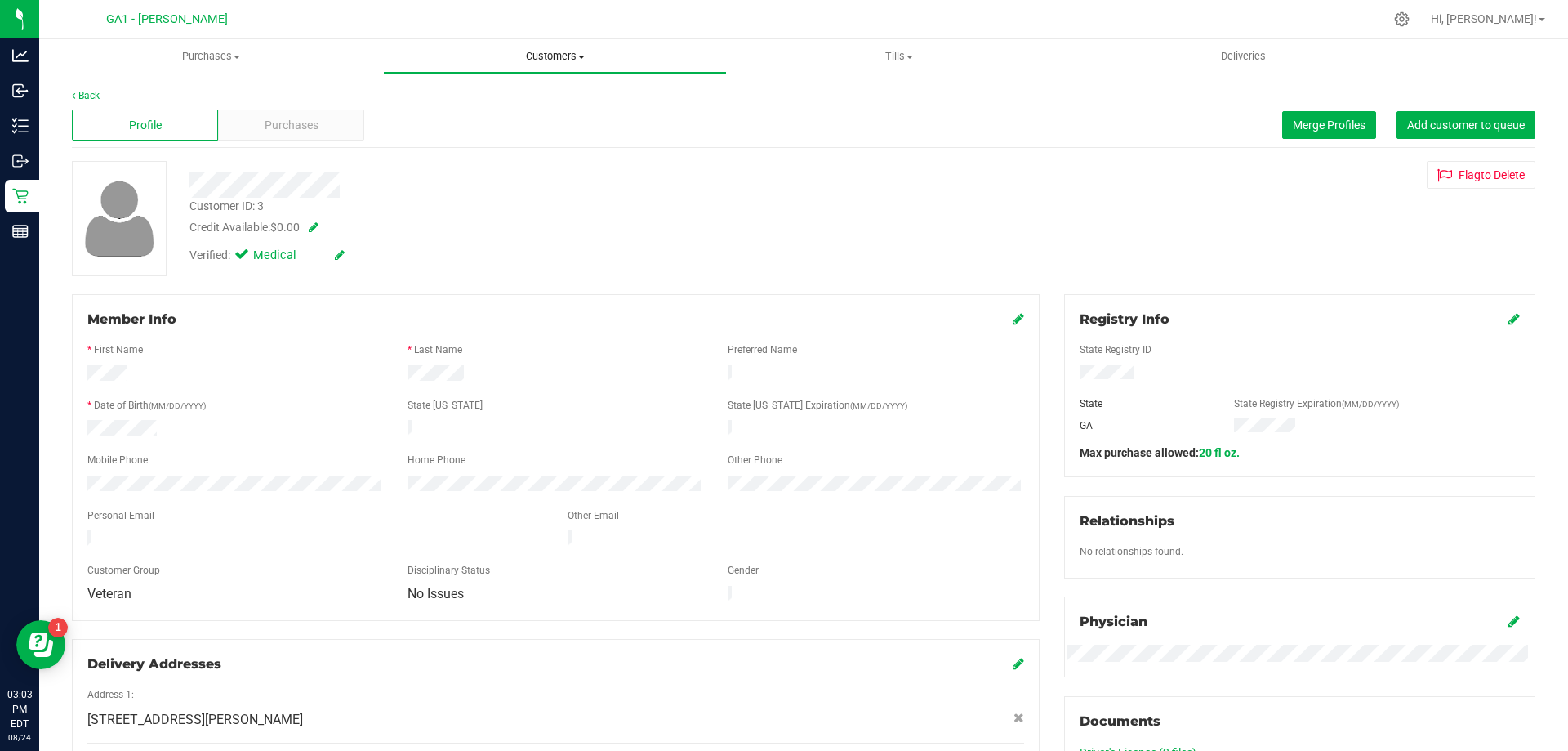
click at [583, 59] on span "Customers" at bounding box center [555, 56] width 342 height 15
click at [529, 101] on li "All customers" at bounding box center [555, 99] width 344 height 20
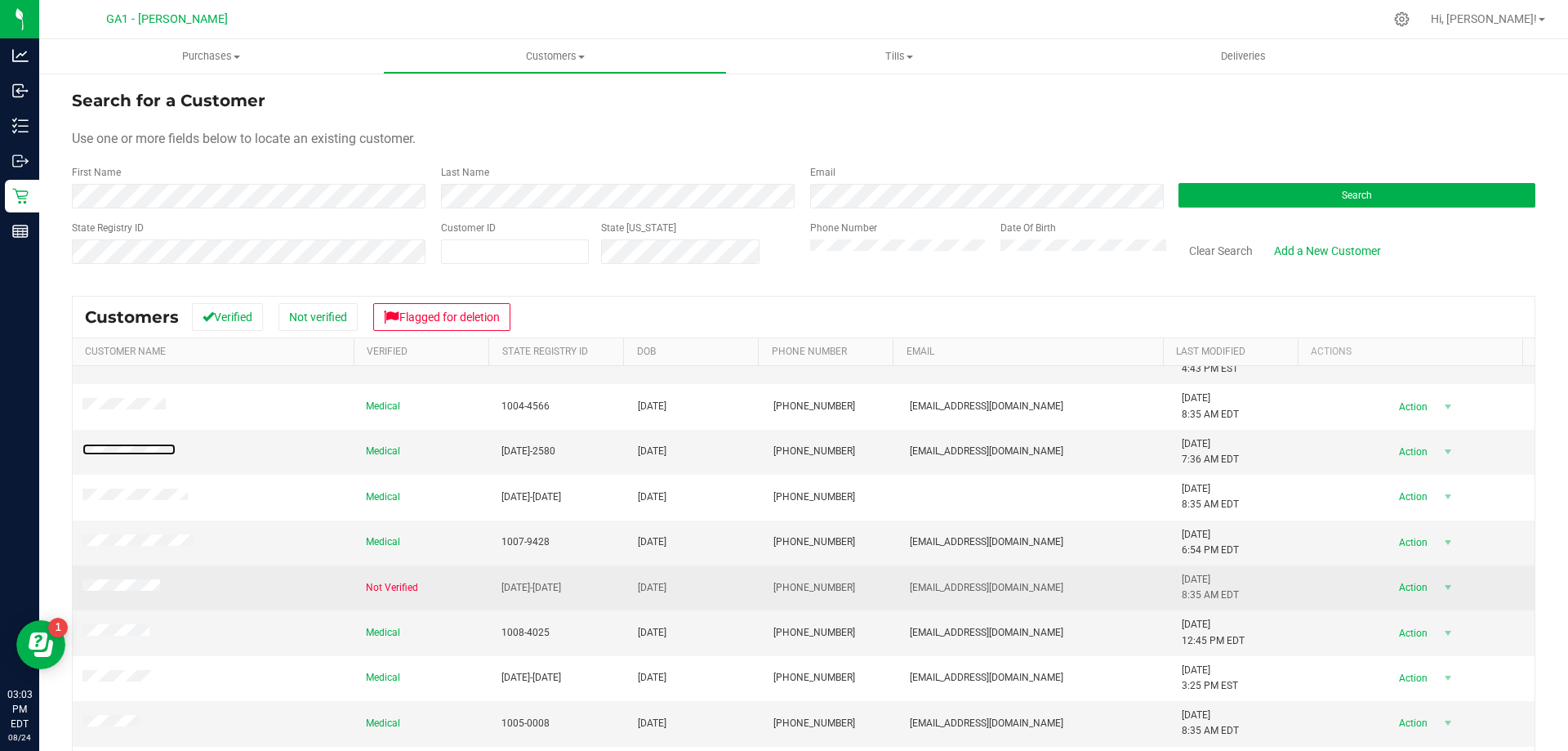
scroll to position [245, 0]
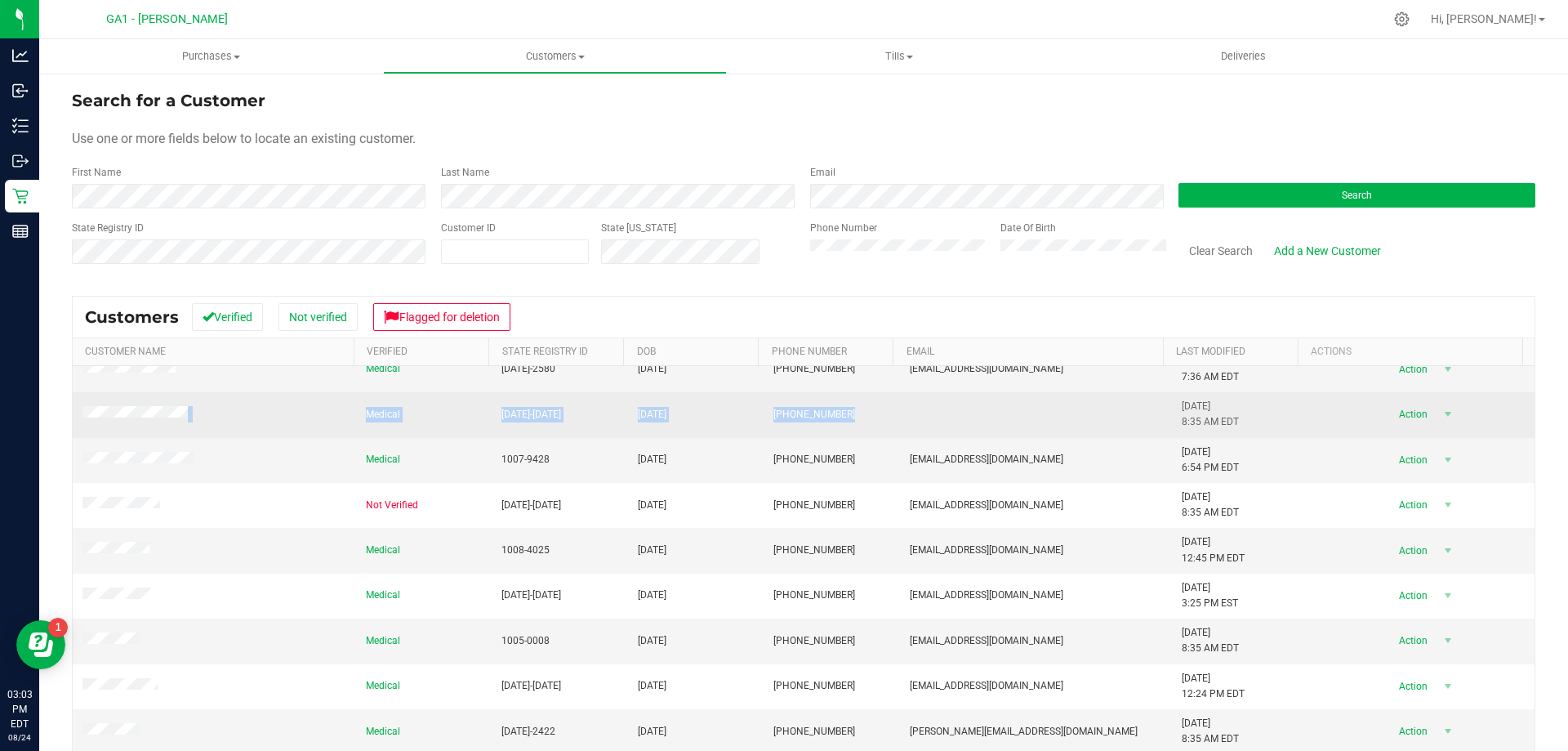
drag, startPoint x: 73, startPoint y: 410, endPoint x: 832, endPoint y: 408, distance: 759.0
click at [832, 408] on tr "Medical 1005-1274 01/14/1970 (912) 713-0275 8/21/2025 8:35 AM EDT Delete Profil…" at bounding box center [804, 415] width 1462 height 45
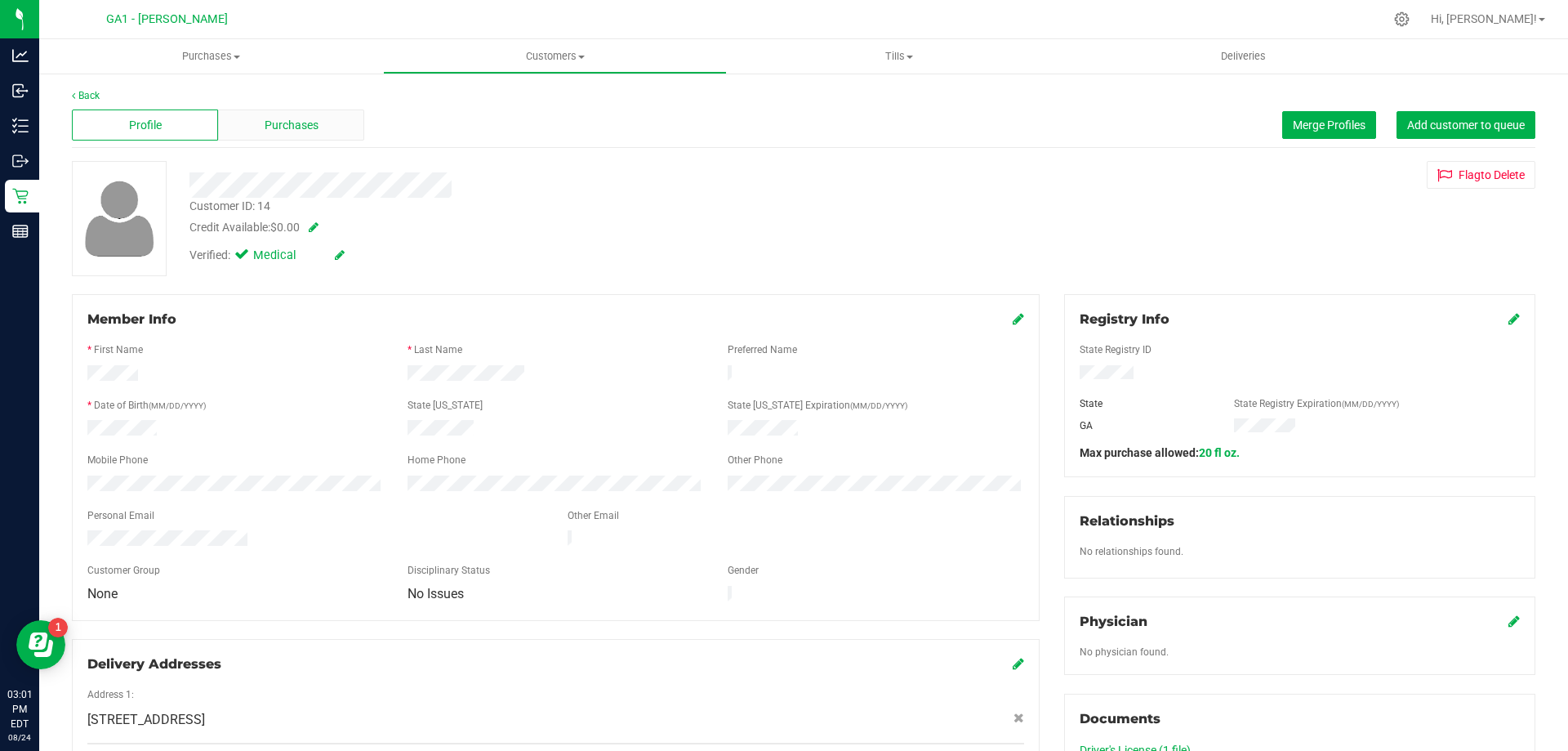
click at [322, 125] on div "Purchases" at bounding box center [291, 125] width 146 height 31
click at [293, 129] on span "Purchases" at bounding box center [292, 125] width 54 height 17
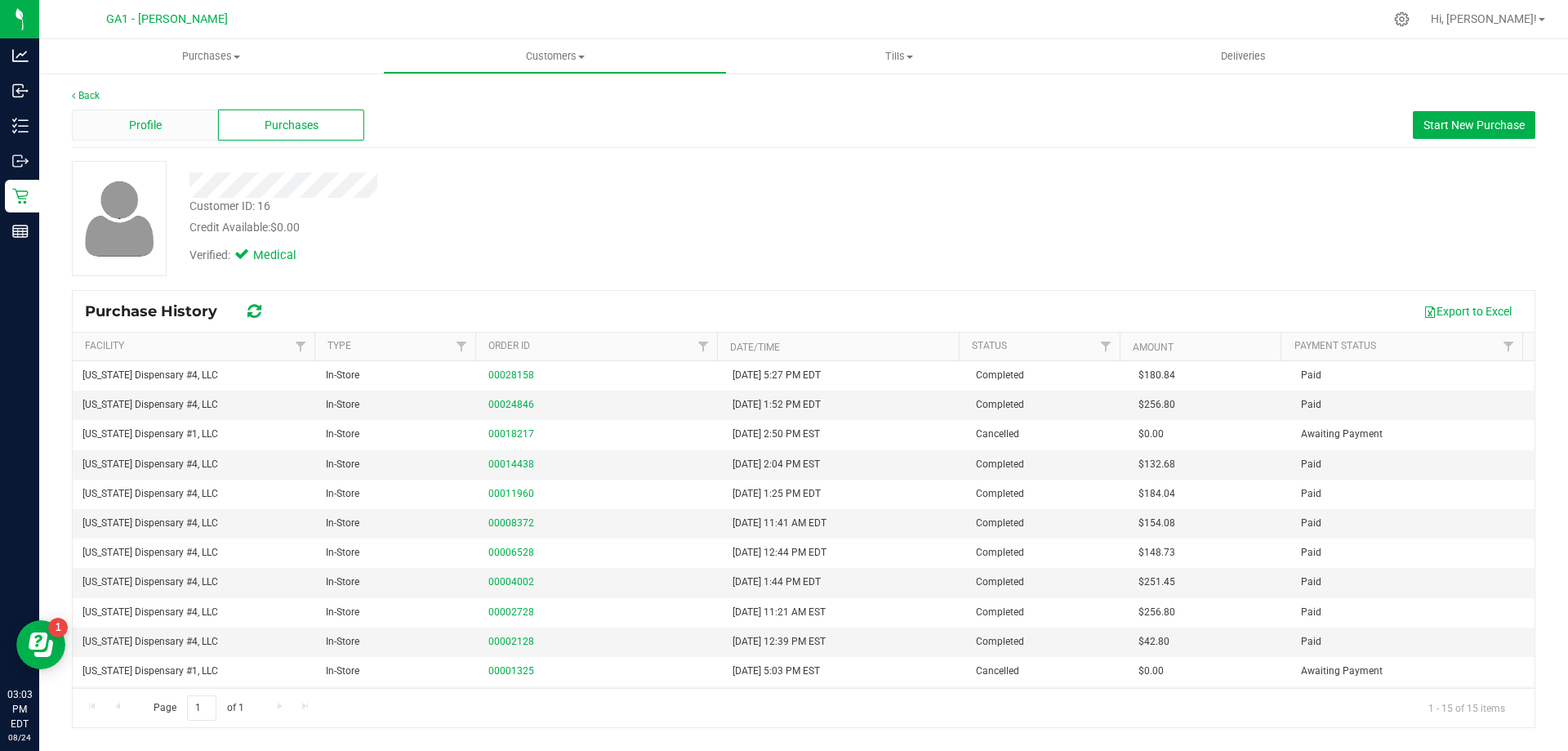
click at [117, 122] on div "Profile" at bounding box center [145, 125] width 146 height 31
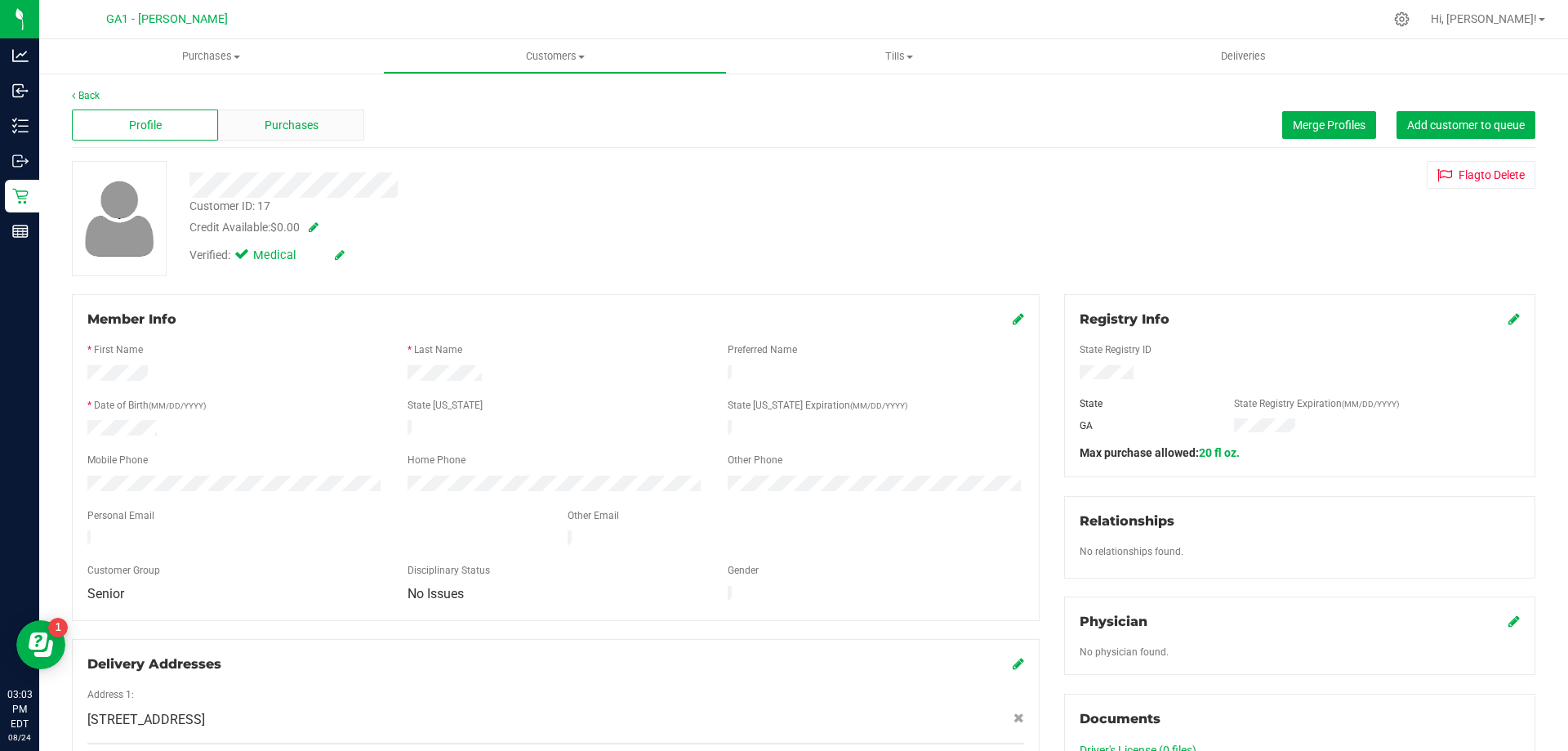
click at [341, 123] on div "Purchases" at bounding box center [291, 125] width 146 height 31
